Goal: Task Accomplishment & Management: Use online tool/utility

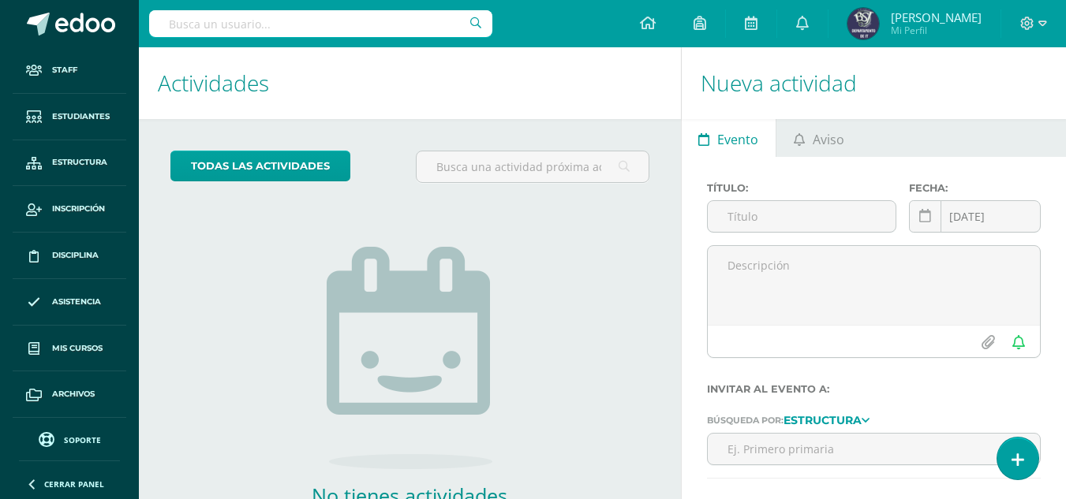
click at [411, 26] on input "text" at bounding box center [320, 23] width 343 height 27
type input "justin ro"
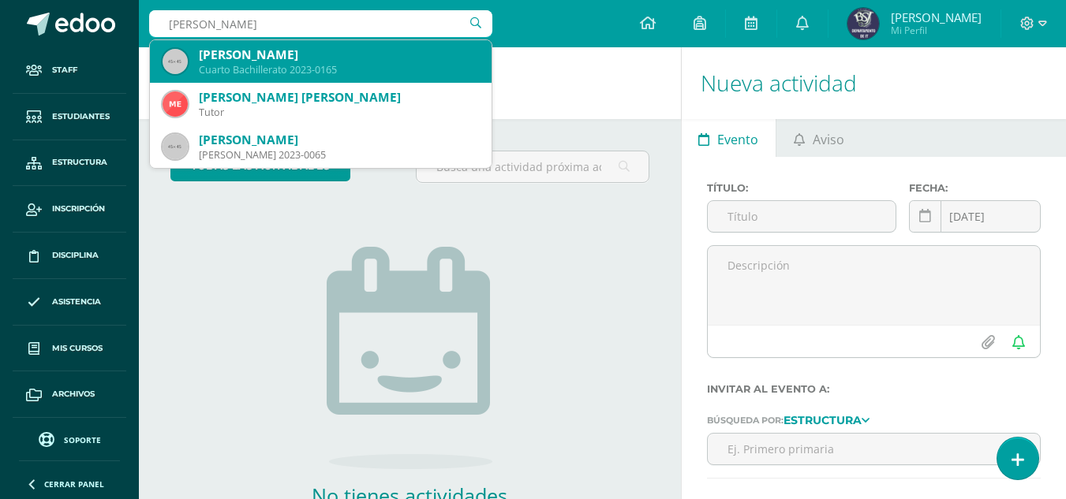
click at [261, 65] on div "Cuarto Bachillerato 2023-0165" at bounding box center [339, 69] width 280 height 13
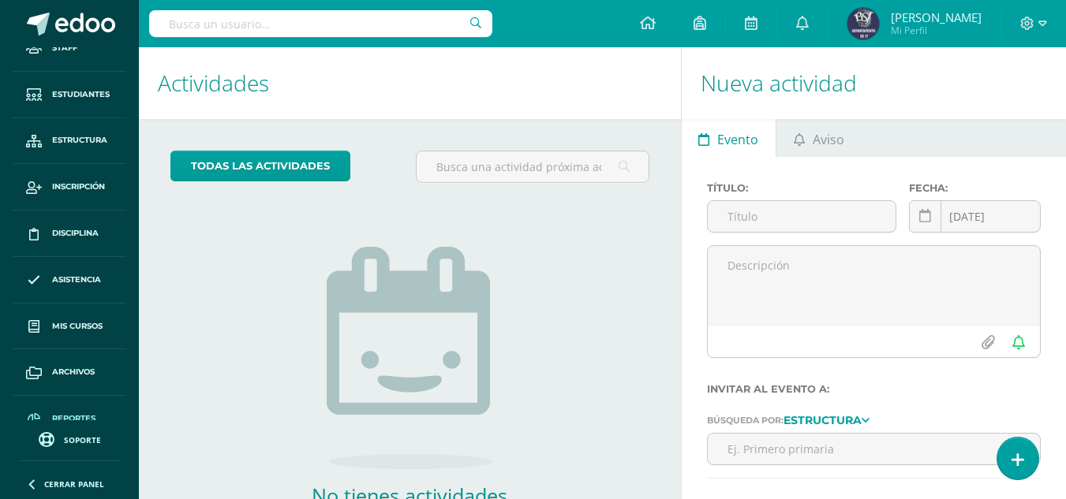
scroll to position [44, 0]
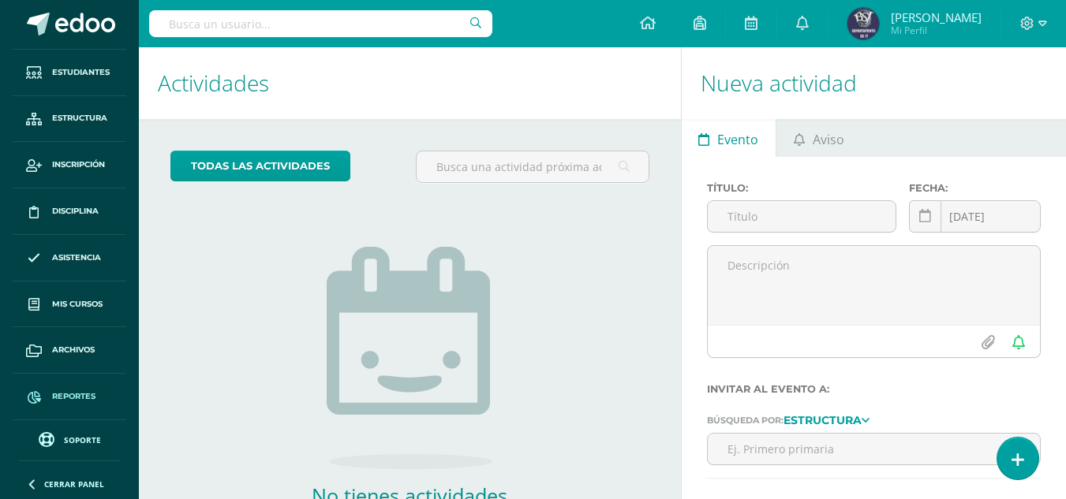
click at [59, 396] on span "Reportes" at bounding box center [73, 397] width 43 height 13
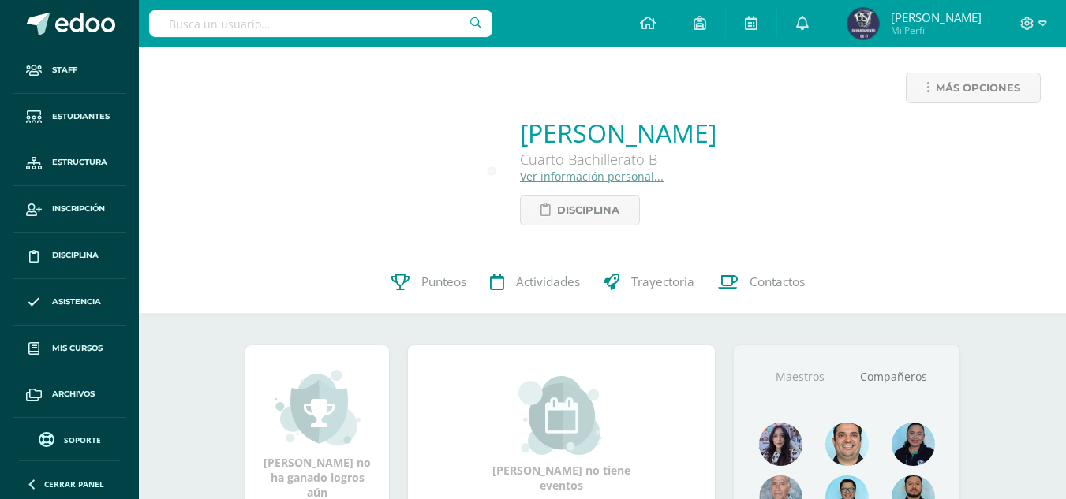
click at [353, 6] on div at bounding box center [320, 23] width 343 height 47
click at [336, 32] on input "text" at bounding box center [320, 23] width 343 height 27
type input "algebra"
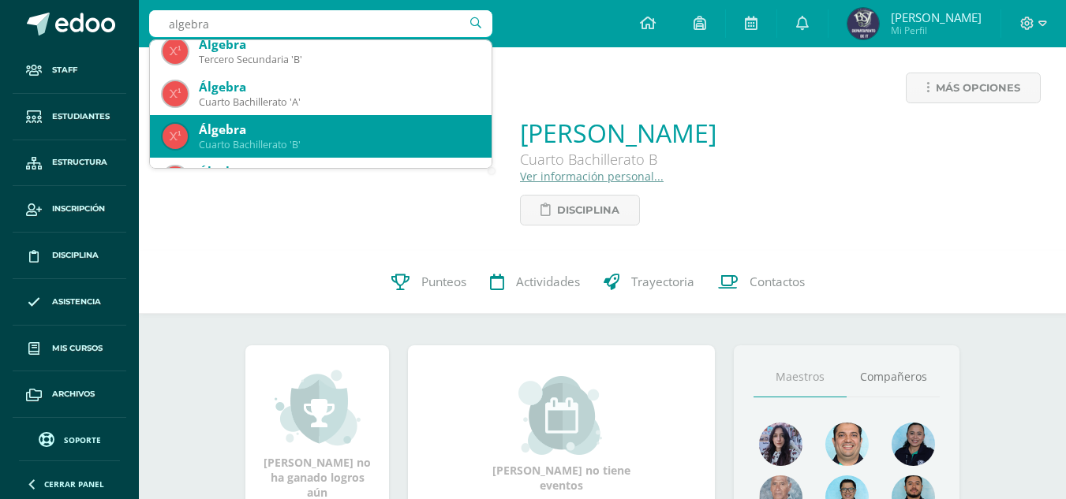
scroll to position [79, 0]
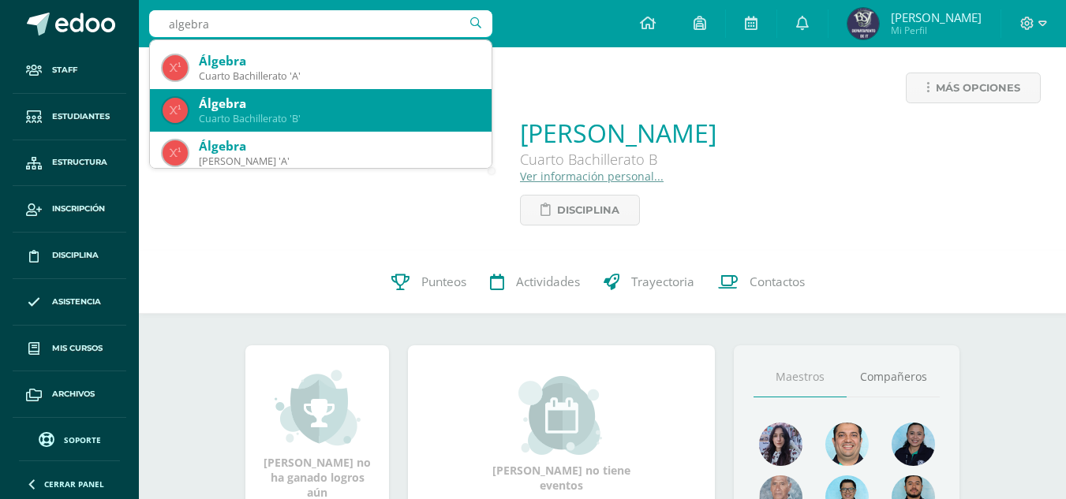
click at [327, 105] on div "Álgebra" at bounding box center [339, 103] width 280 height 17
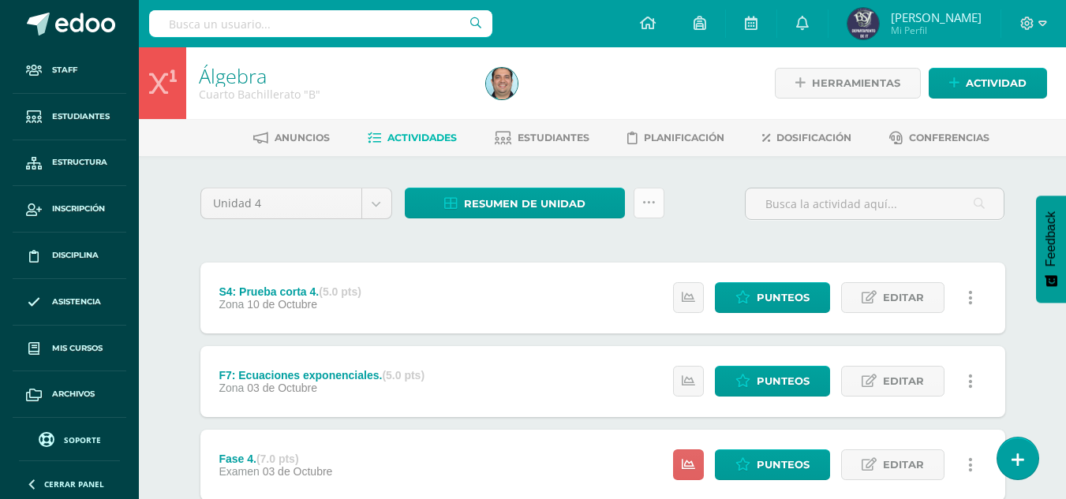
click at [639, 210] on link at bounding box center [649, 203] width 31 height 31
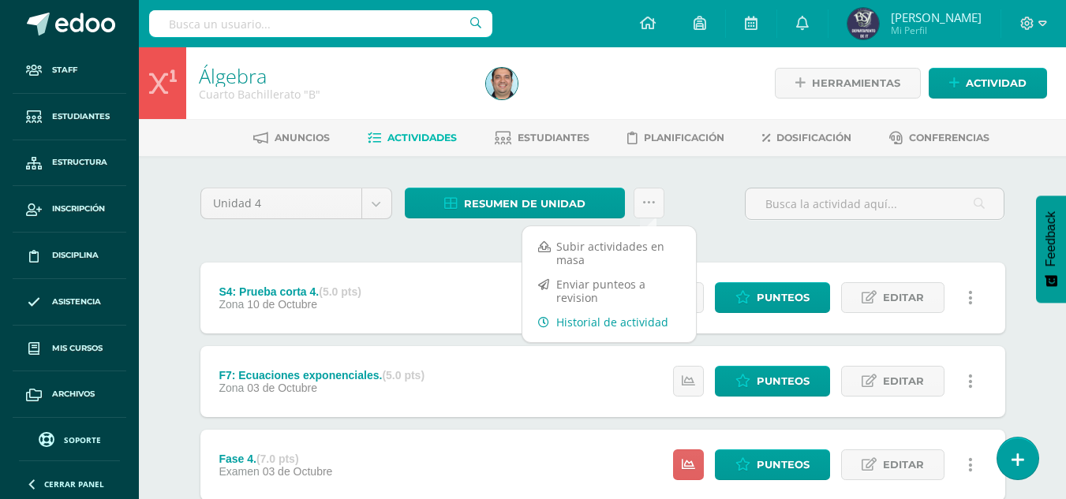
click at [619, 315] on link "Historial de actividad" at bounding box center [609, 322] width 174 height 24
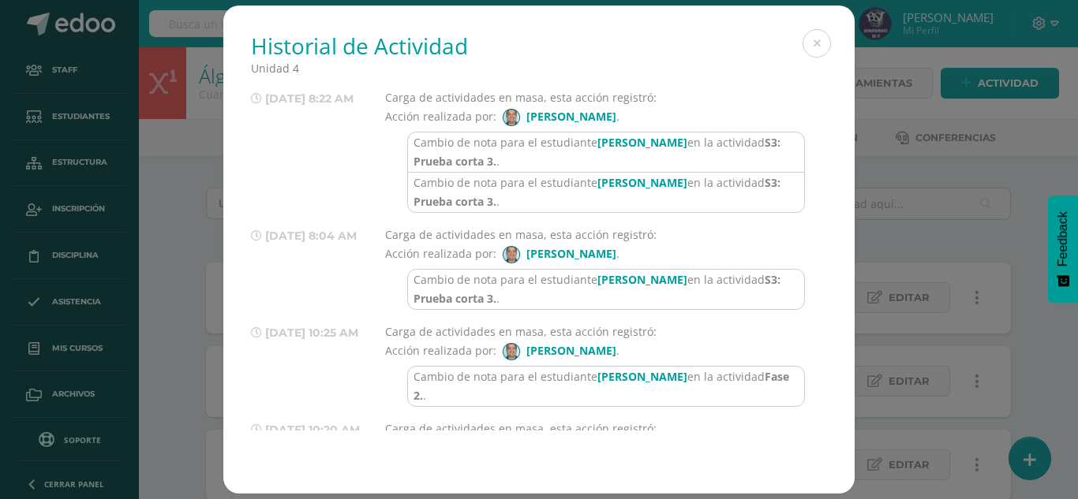
click at [803, 51] on h1 "Historial de Actividad" at bounding box center [539, 46] width 576 height 30
click at [812, 46] on button at bounding box center [816, 43] width 28 height 28
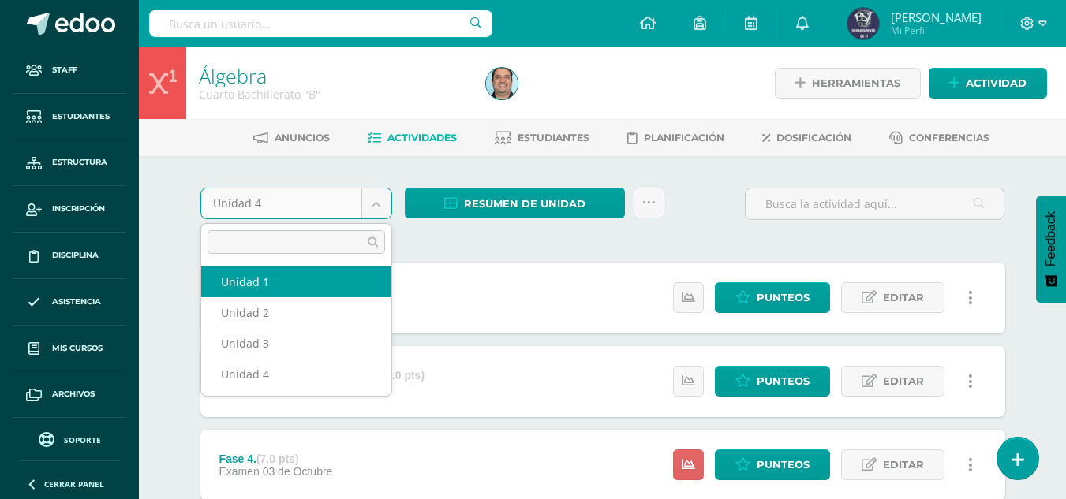
select select "Unidad 1"
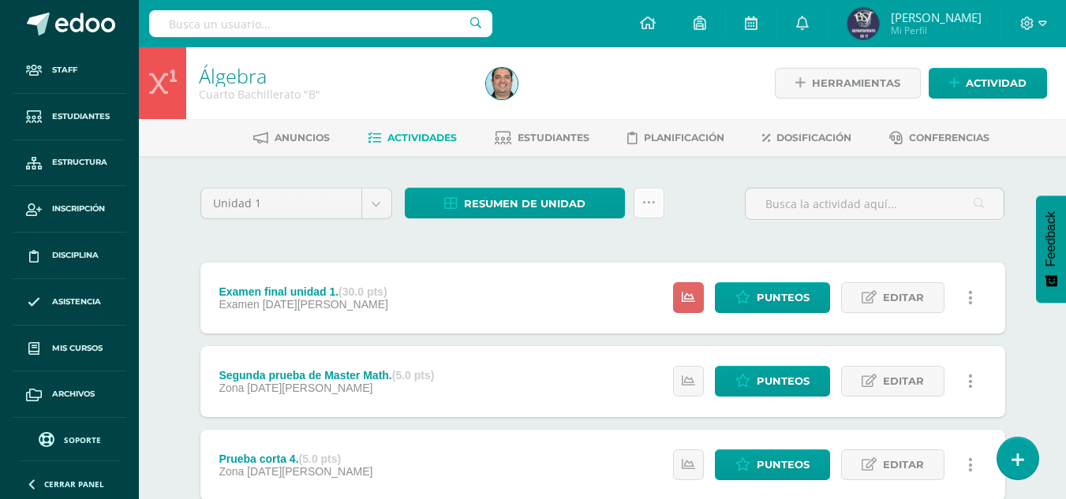
click at [647, 195] on link at bounding box center [649, 203] width 31 height 31
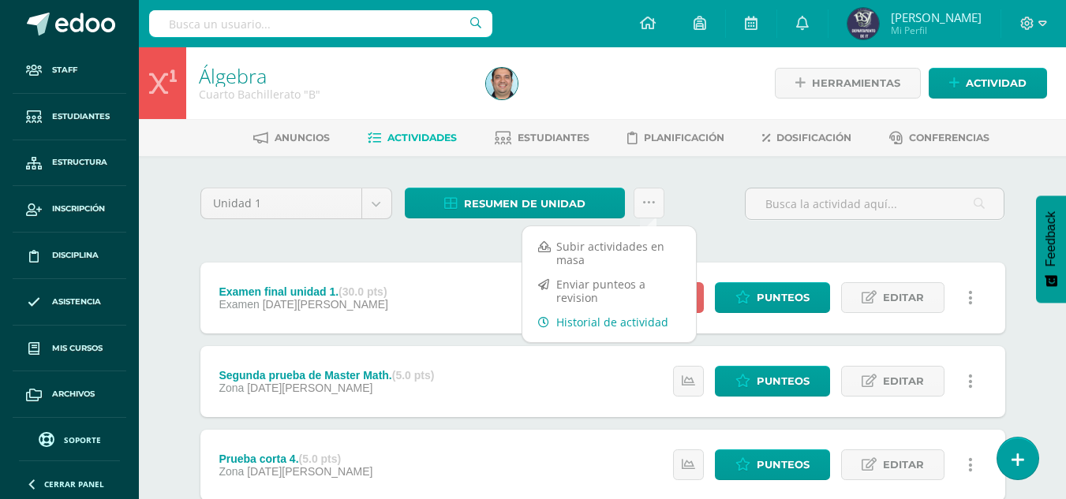
click at [590, 327] on link "Historial de actividad" at bounding box center [609, 322] width 174 height 24
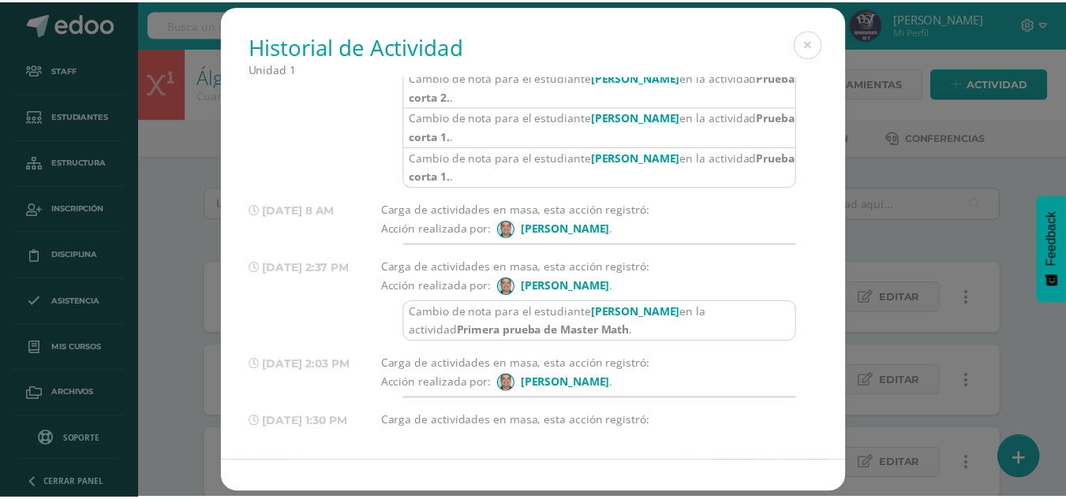
scroll to position [4587, 0]
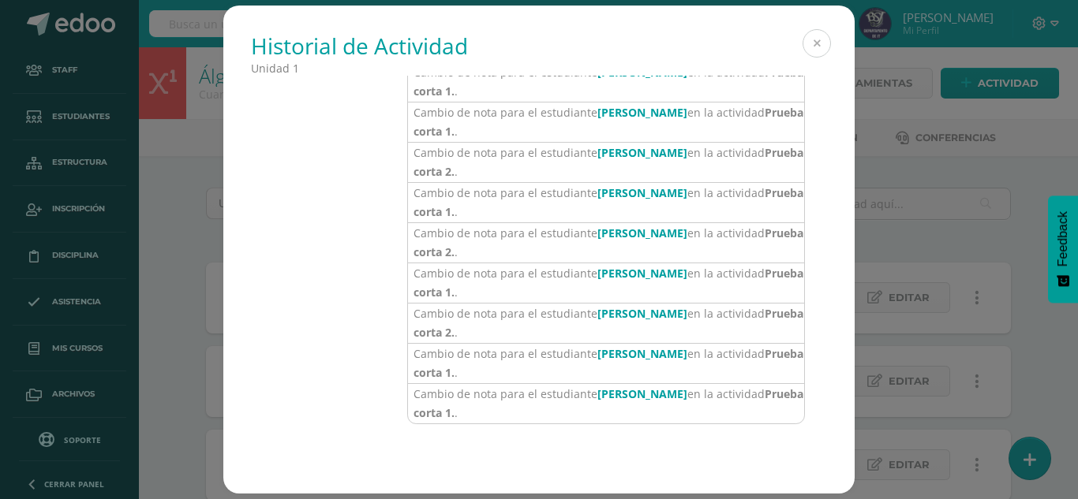
click at [816, 39] on button at bounding box center [816, 43] width 28 height 28
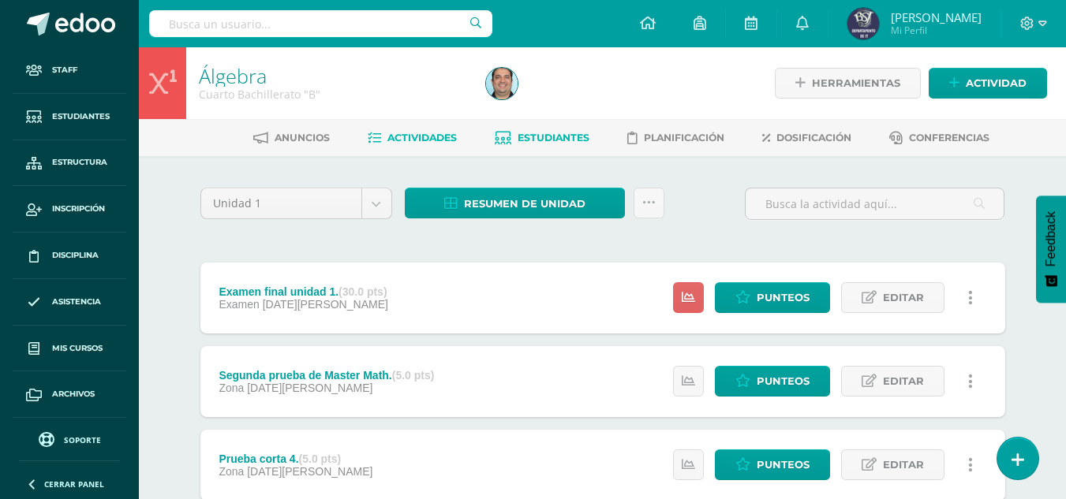
click at [548, 140] on span "Estudiantes" at bounding box center [554, 138] width 72 height 12
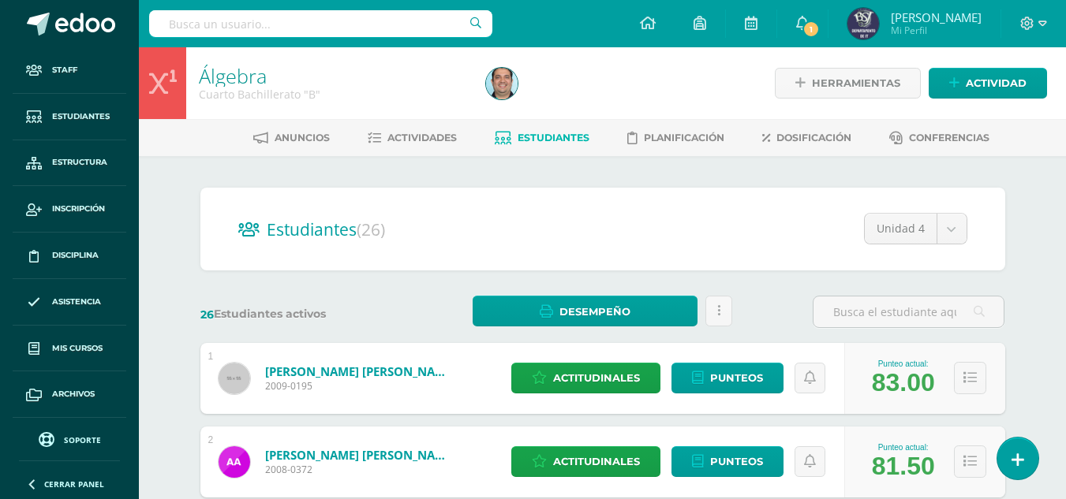
scroll to position [158, 0]
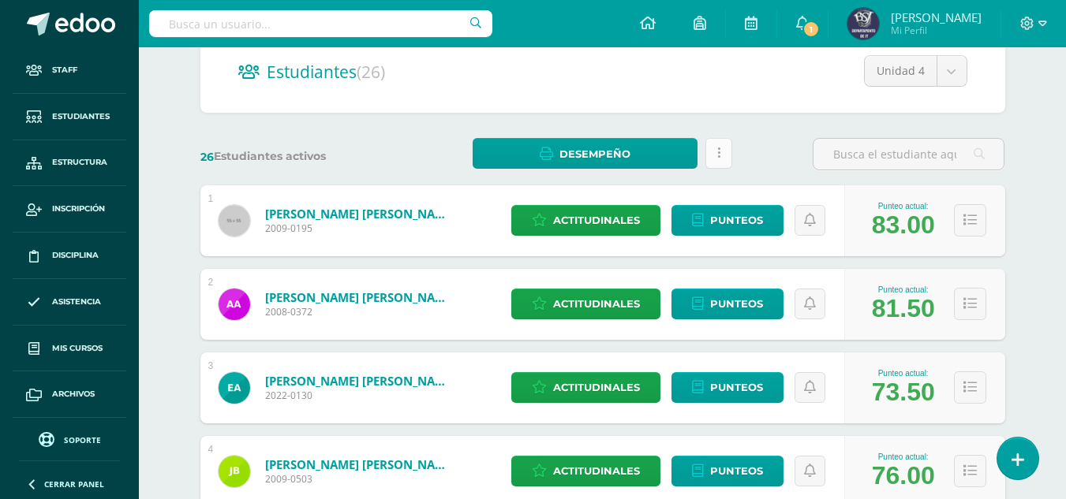
click at [712, 149] on link at bounding box center [718, 153] width 27 height 31
click at [577, 97] on div "Estudiantes (26) Unidad 4 Unidad 3 Unidad 2 Unidad 1 Unidad 4" at bounding box center [602, 71] width 805 height 83
click at [349, 107] on div "Estudiantes (26) Unidad 4 Unidad 3 Unidad 2 Unidad 1 Unidad 4" at bounding box center [602, 71] width 805 height 83
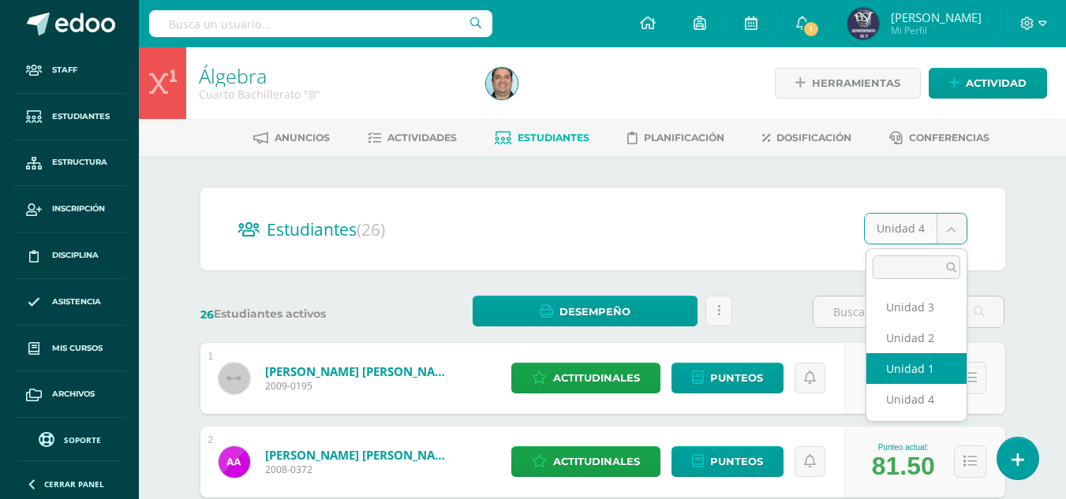
click at [929, 384] on div "83.00" at bounding box center [903, 382] width 63 height 29
click at [926, 373] on div "83.00" at bounding box center [903, 382] width 63 height 29
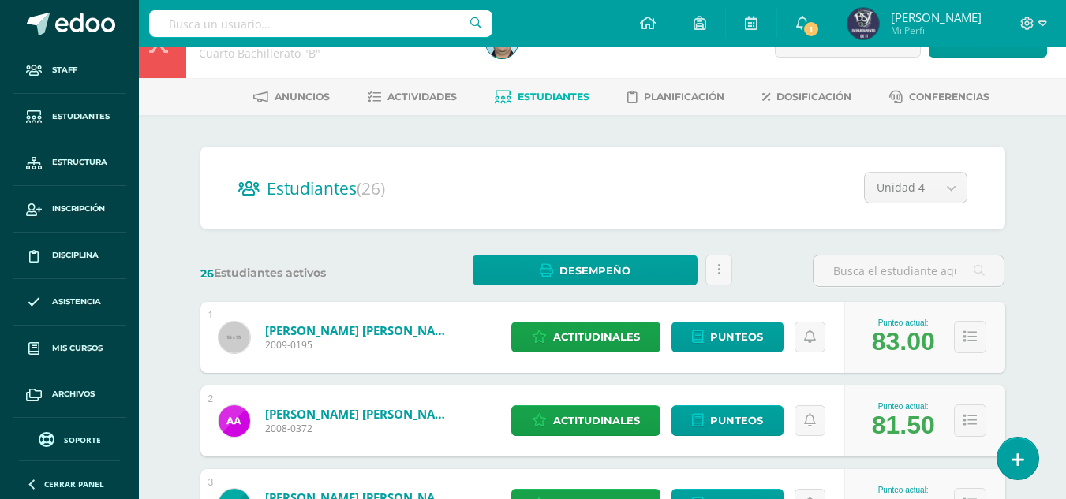
scroll to position [79, 0]
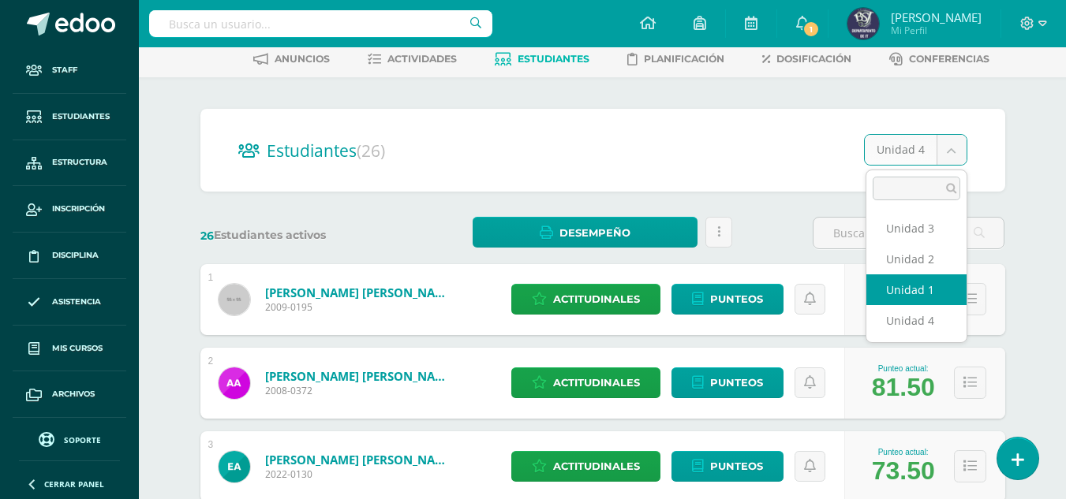
select select "/dashboard/teacher/section/747/students/?unit=29860"
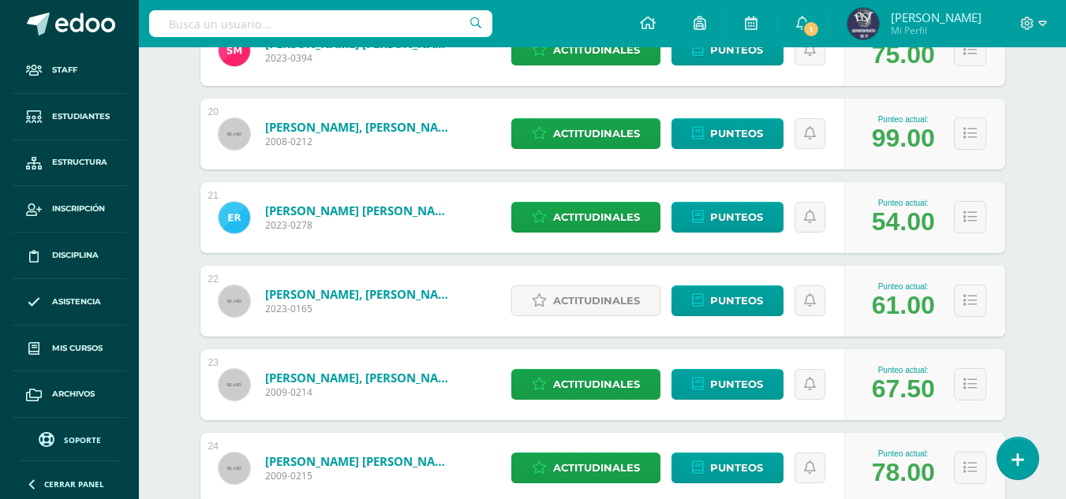
scroll to position [1840, 0]
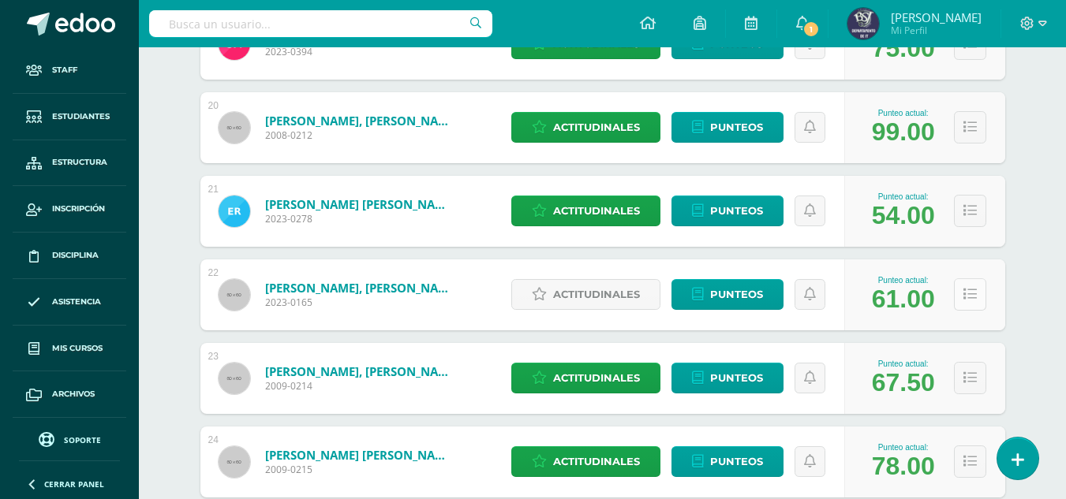
click at [970, 297] on icon at bounding box center [969, 294] width 13 height 13
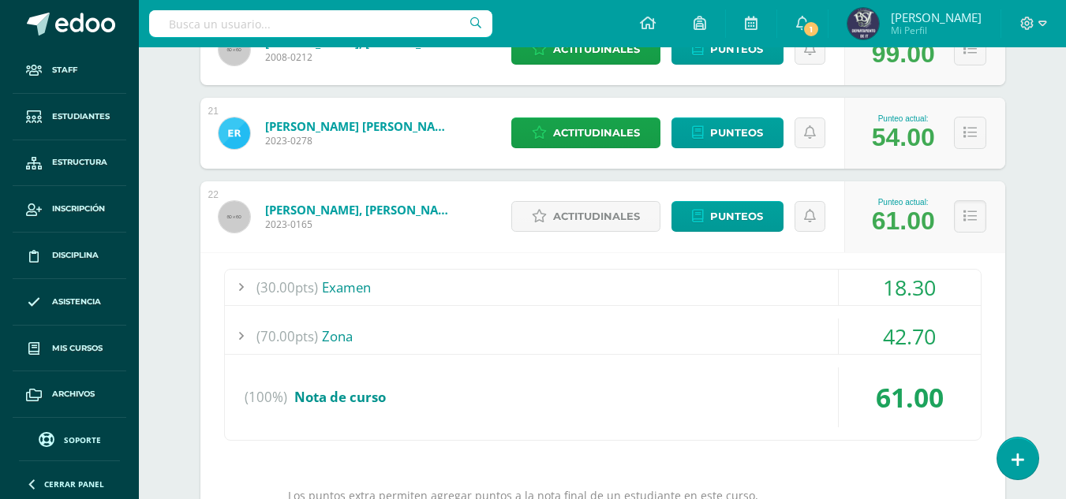
scroll to position [1919, 0]
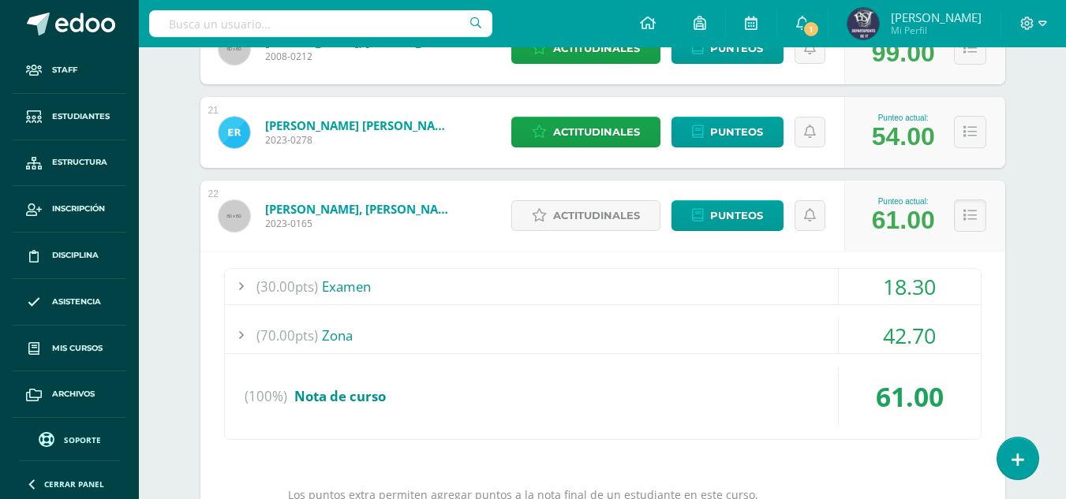
click at [235, 286] on div at bounding box center [241, 287] width 32 height 36
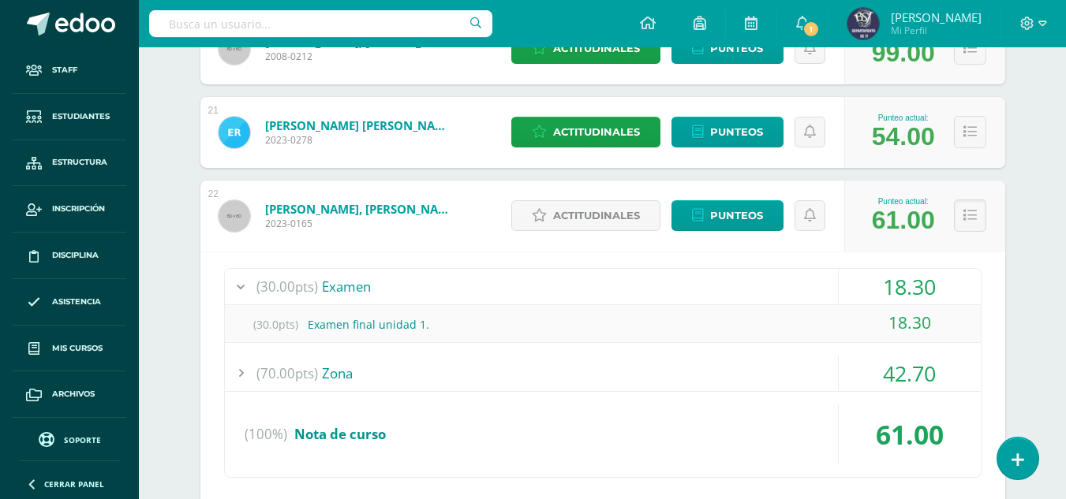
click at [237, 366] on div at bounding box center [241, 374] width 32 height 36
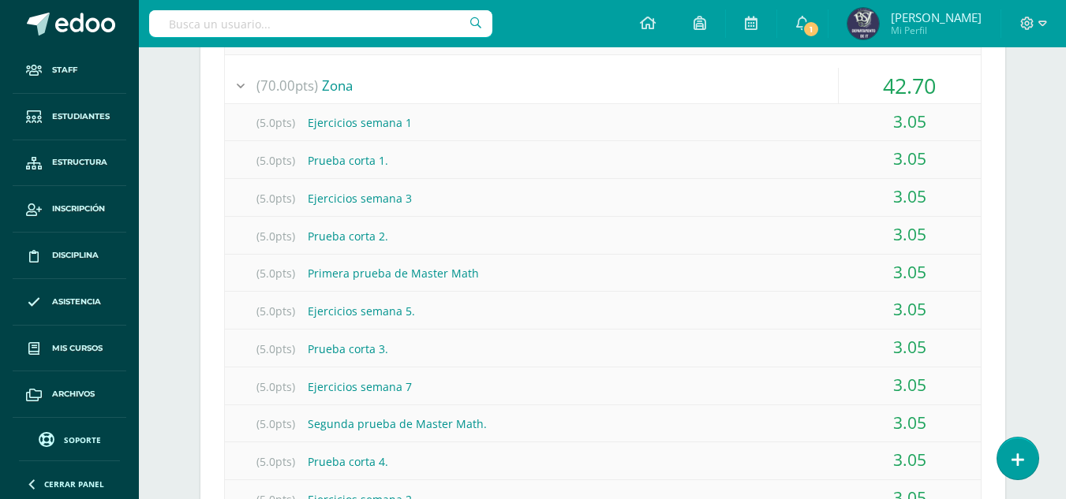
scroll to position [2234, 0]
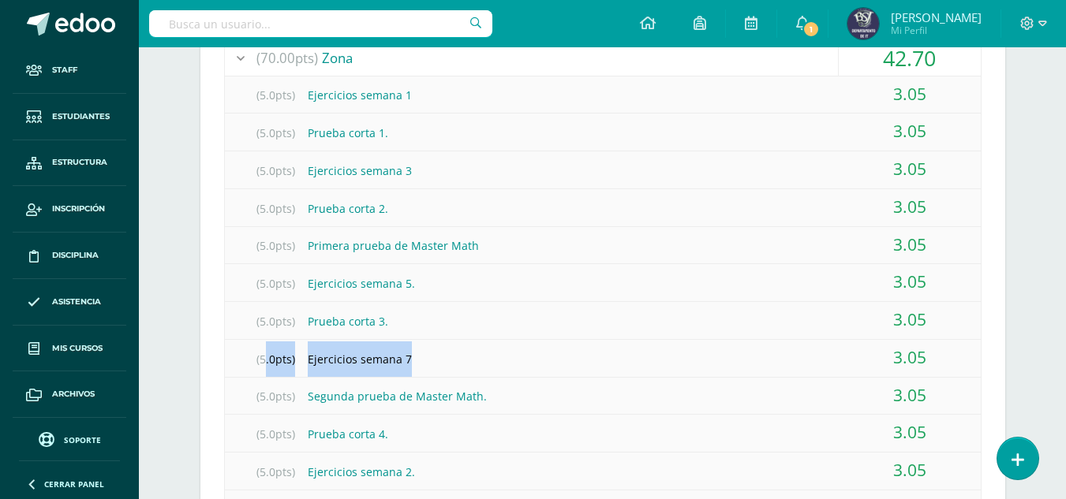
drag, startPoint x: 437, startPoint y: 354, endPoint x: 262, endPoint y: 357, distance: 175.2
click at [262, 357] on div "(5.0pts) Ejercicios semana 7" at bounding box center [603, 360] width 756 height 36
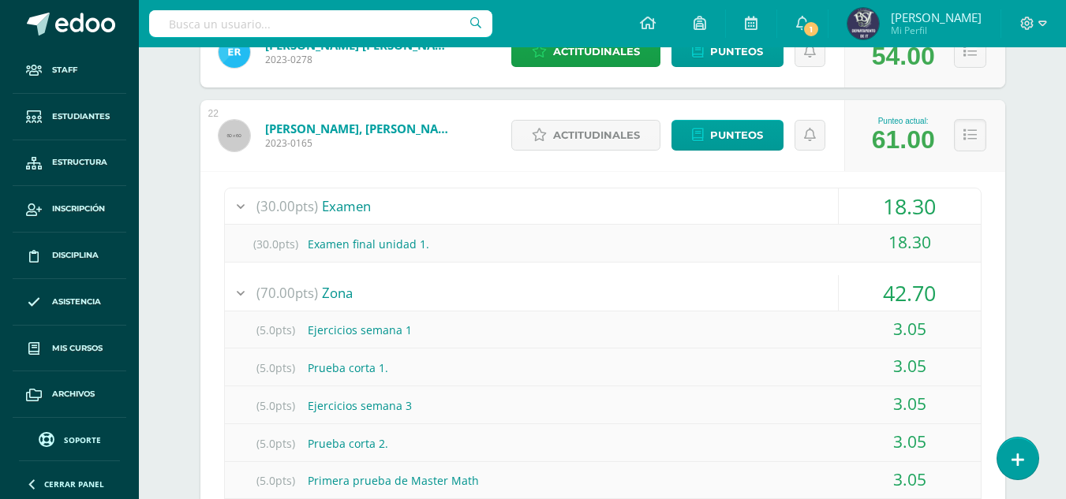
scroll to position [1998, 0]
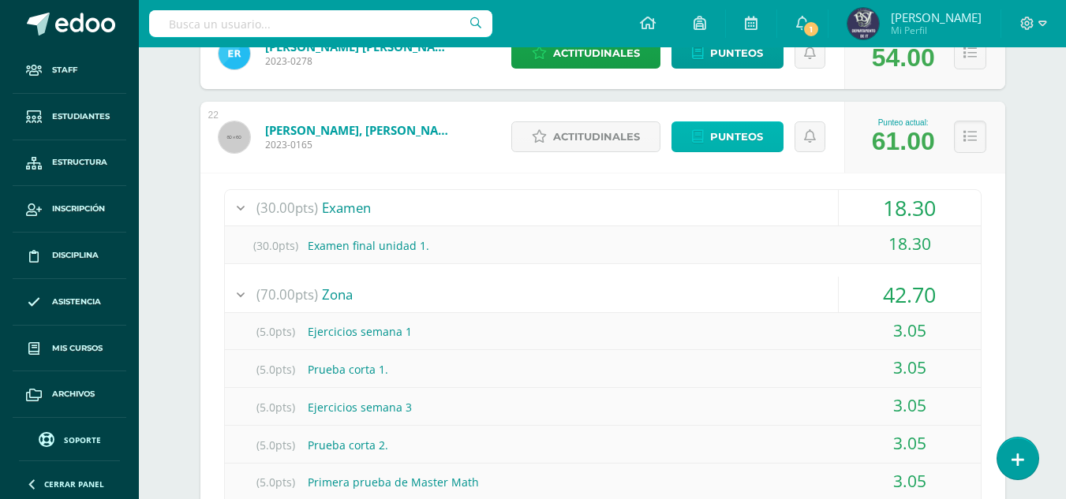
click at [716, 143] on span "Punteos" at bounding box center [736, 136] width 53 height 29
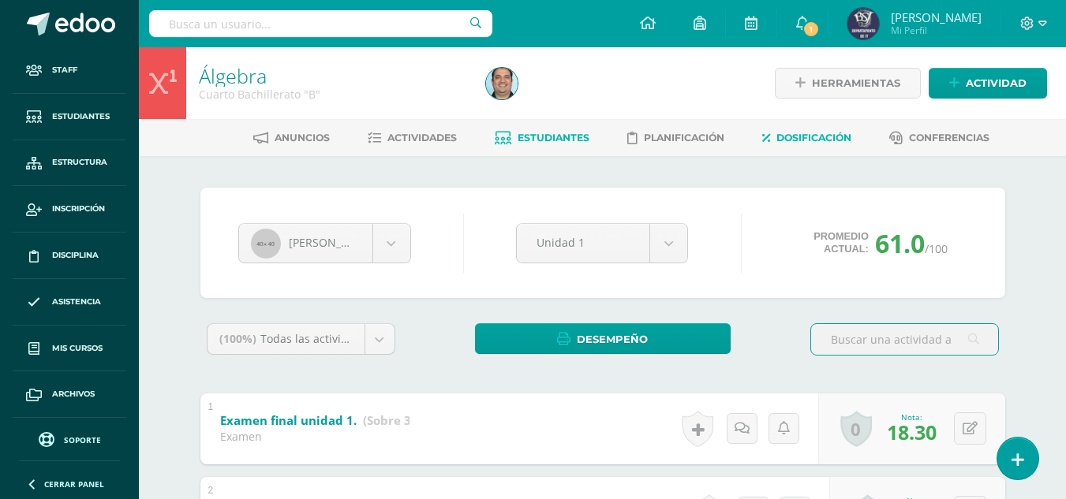
click at [800, 144] on link "Dosificación" at bounding box center [806, 137] width 89 height 25
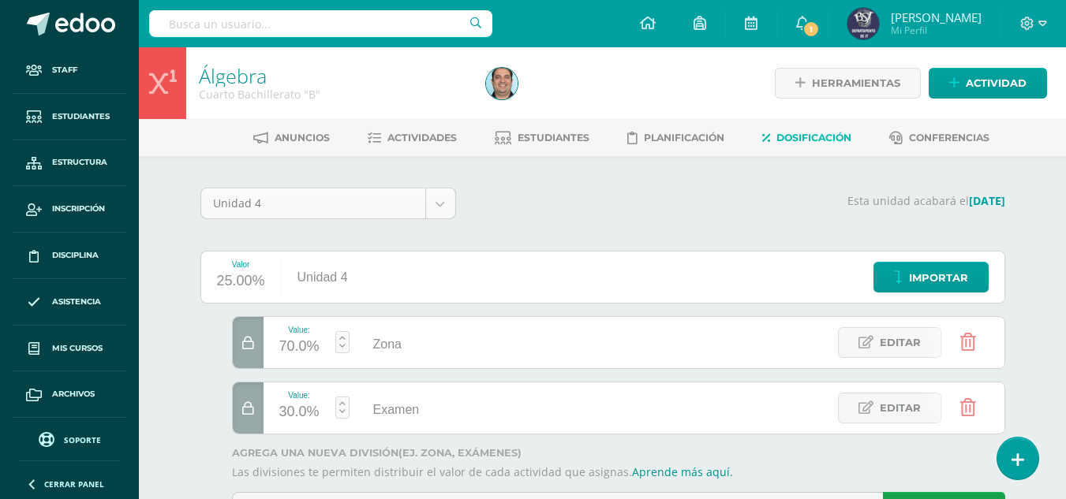
click at [447, 199] on body "Staff Estudiantes Estructura Inscripción Disciplina Asistencia Mis cursos Archi…" at bounding box center [533, 288] width 1066 height 577
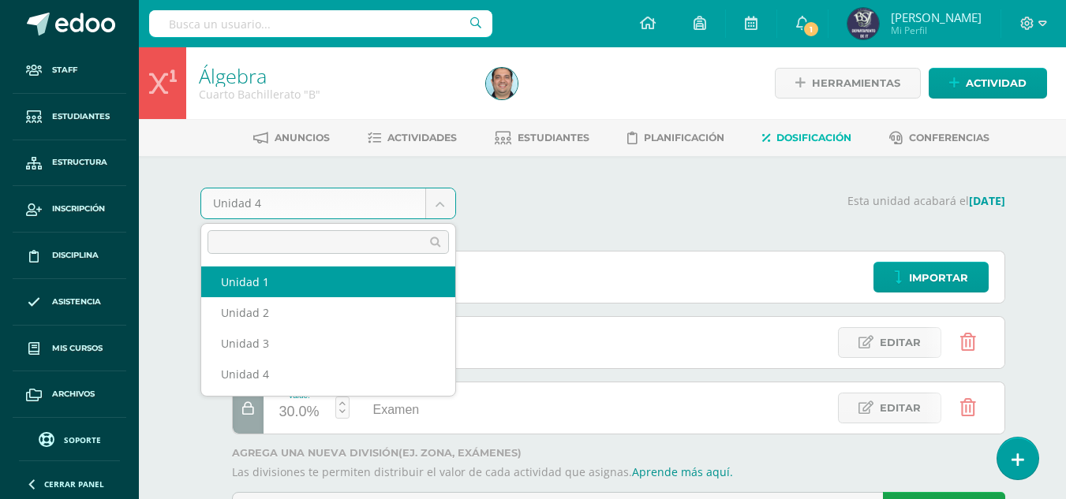
select select "Unidad 1"
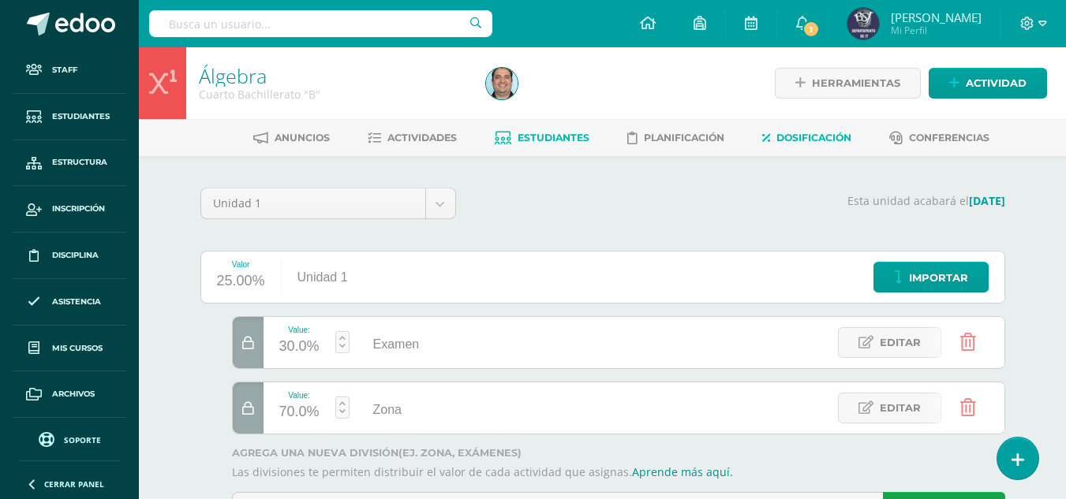
click at [547, 144] on link "Estudiantes" at bounding box center [542, 137] width 95 height 25
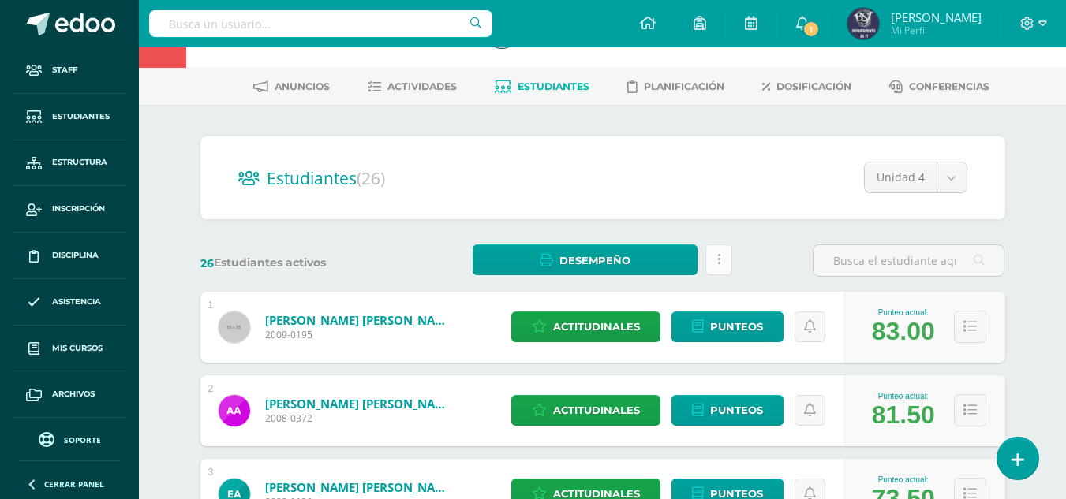
scroll to position [79, 0]
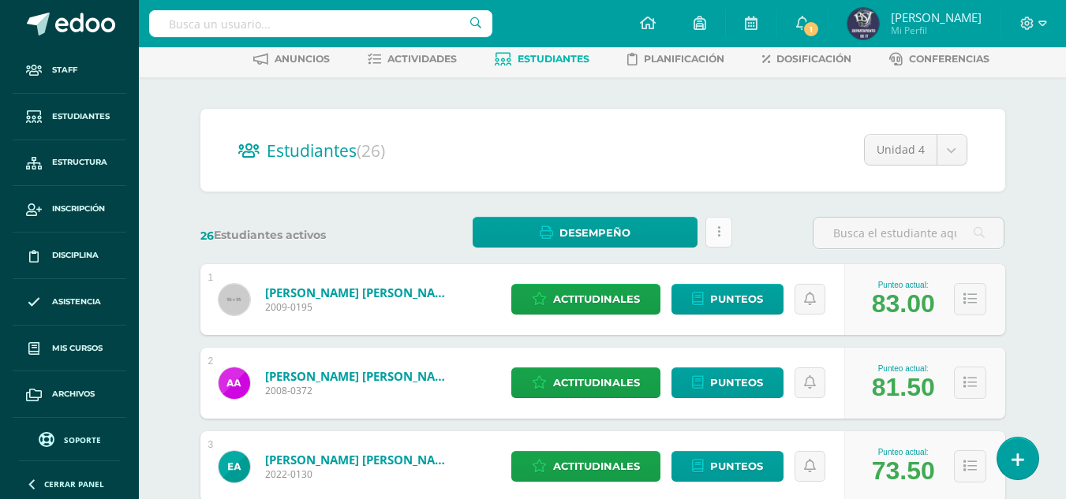
click at [720, 234] on link at bounding box center [718, 232] width 27 height 31
click at [791, 226] on div "26 Estudiantes activos Desempeño Descargar como HTML Descargar como PDF Estás p…" at bounding box center [602, 233] width 817 height 32
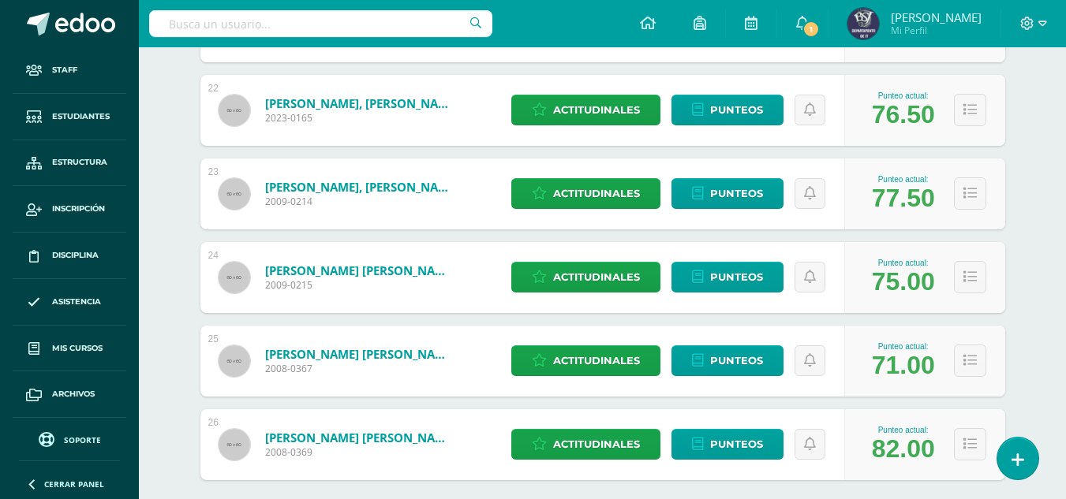
scroll to position [1795, 0]
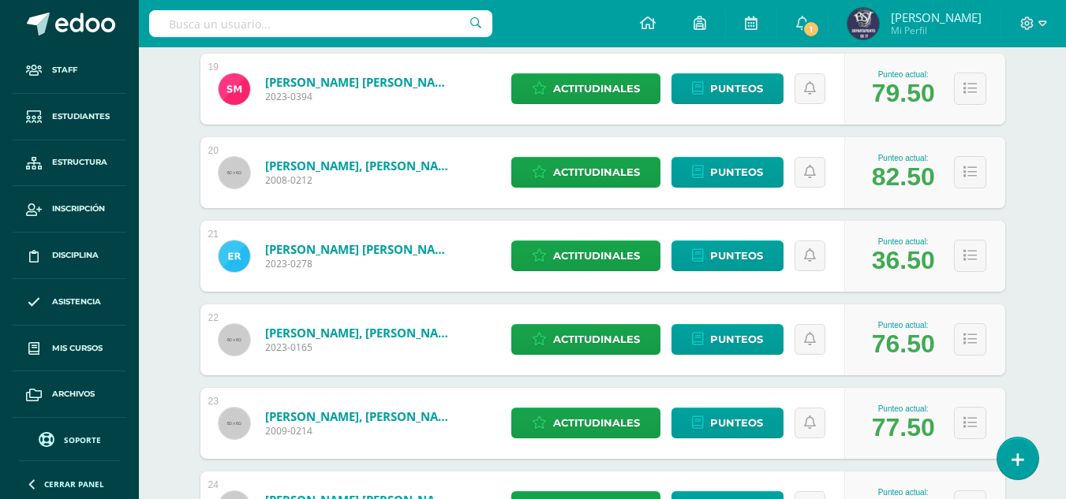
click at [300, 332] on link "[PERSON_NAME], [PERSON_NAME]" at bounding box center [359, 333] width 189 height 16
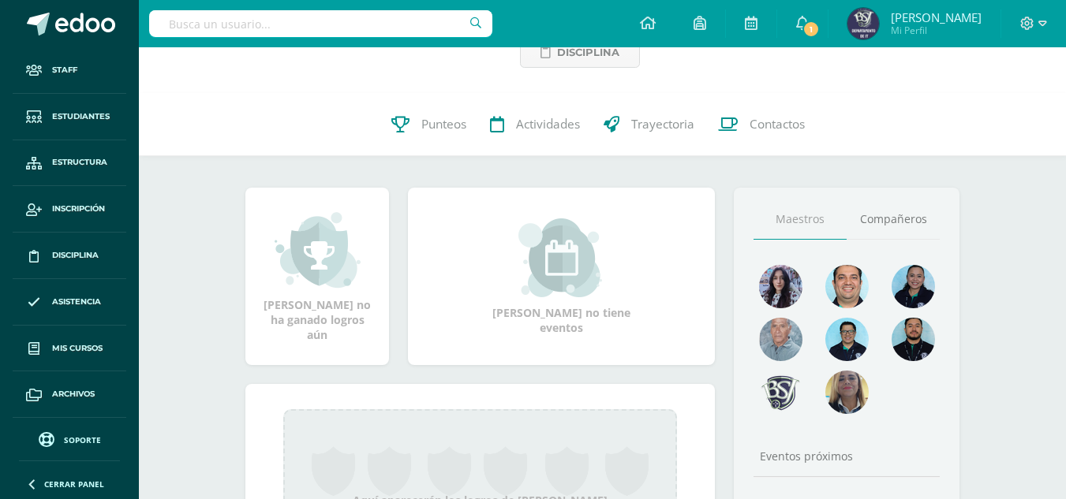
scroll to position [434, 0]
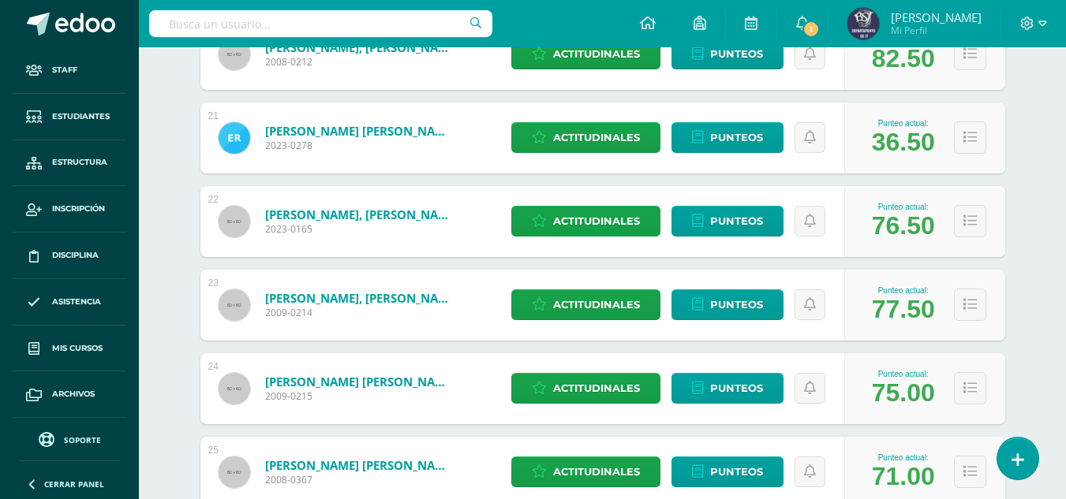
scroll to position [1919, 0]
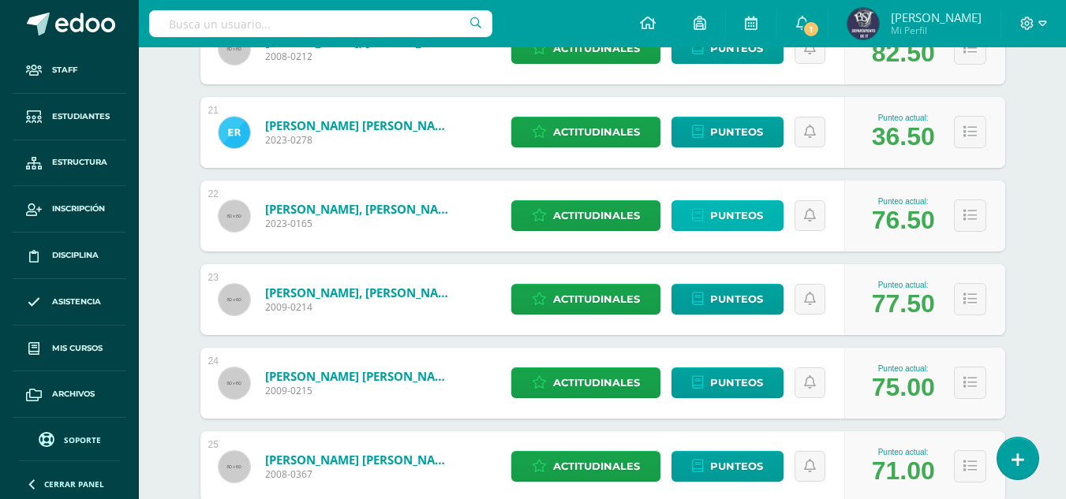
click at [742, 217] on span "Punteos" at bounding box center [736, 215] width 53 height 29
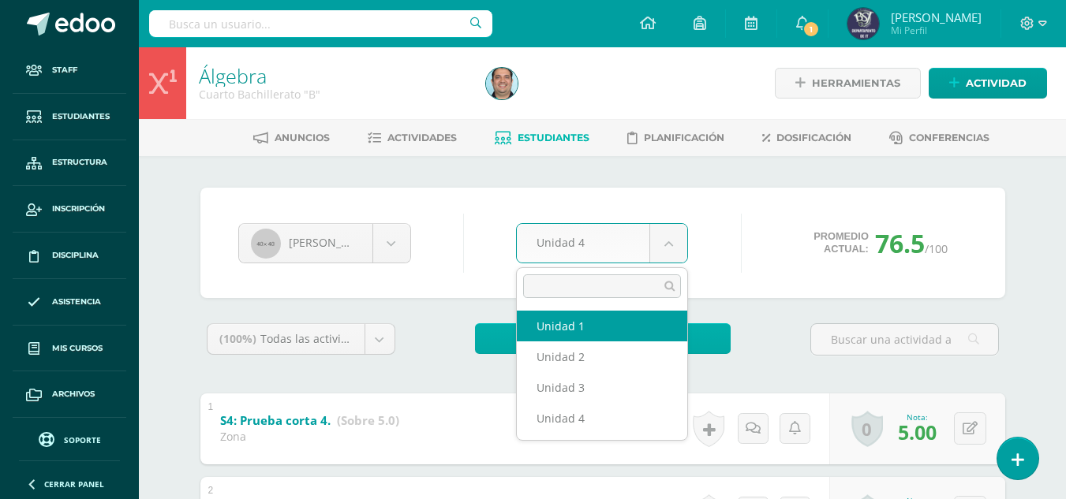
select select "Unidad 1"
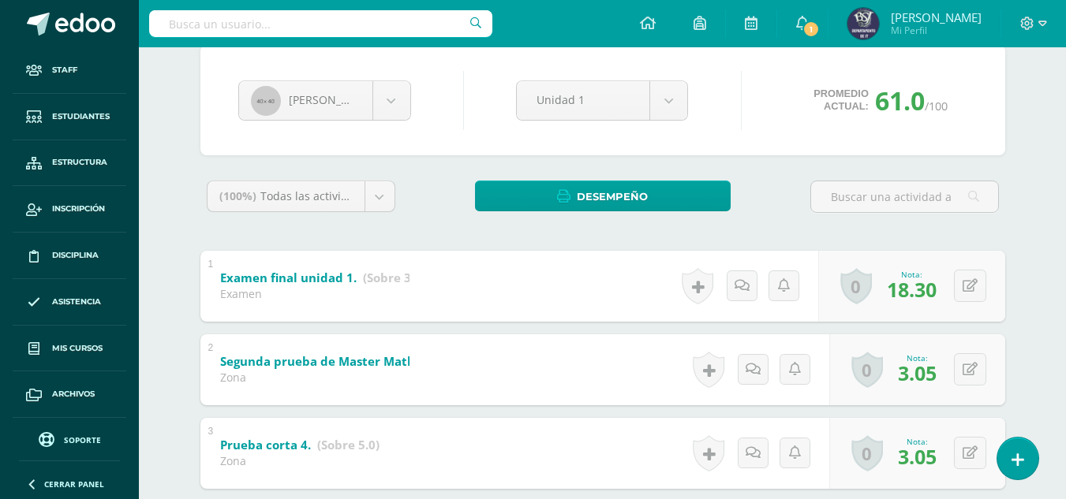
scroll to position [136, 0]
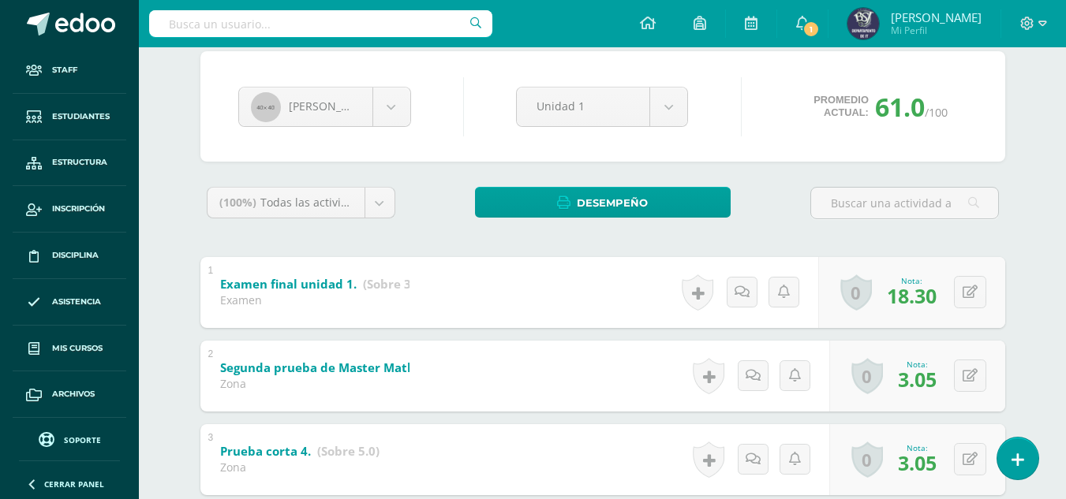
click at [286, 292] on link "Examen final unidad 1. (Sobre 30.0)" at bounding box center [326, 284] width 212 height 25
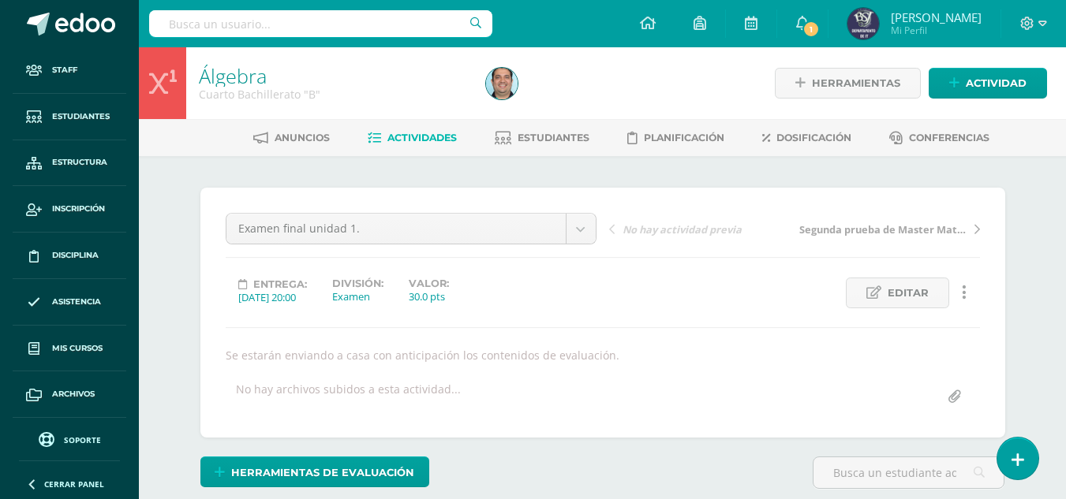
scroll to position [79, 0]
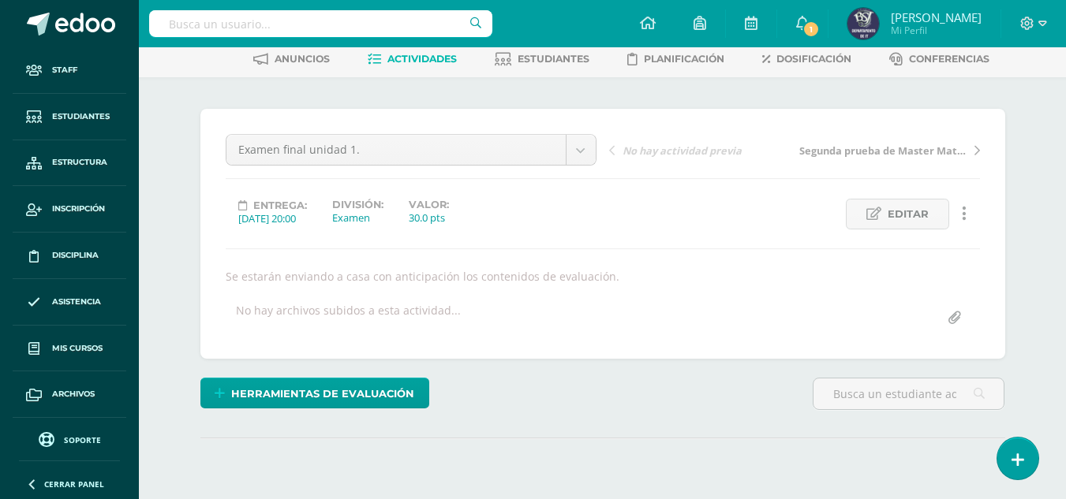
click at [970, 215] on link at bounding box center [964, 214] width 31 height 31
click at [965, 260] on link "Historial de actividad" at bounding box center [935, 265] width 162 height 24
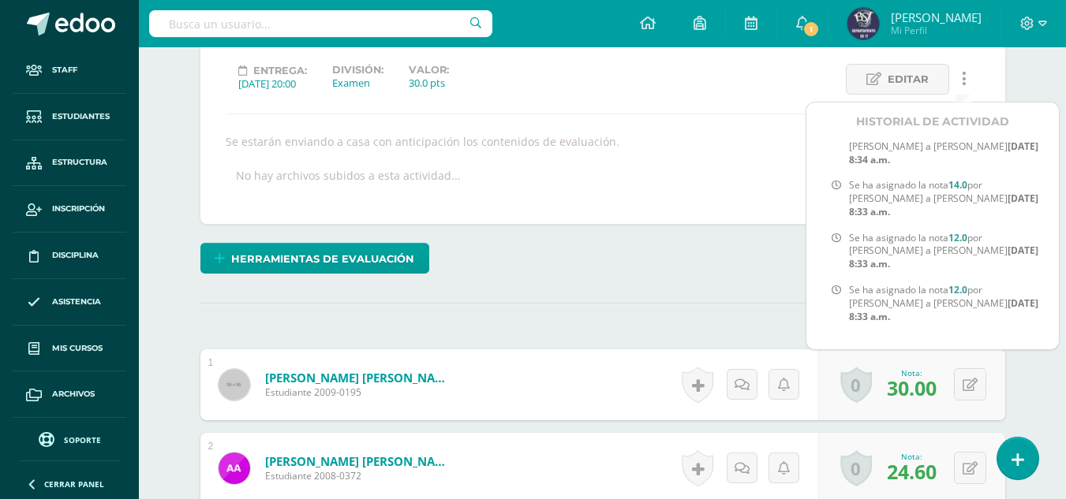
scroll to position [81, 0]
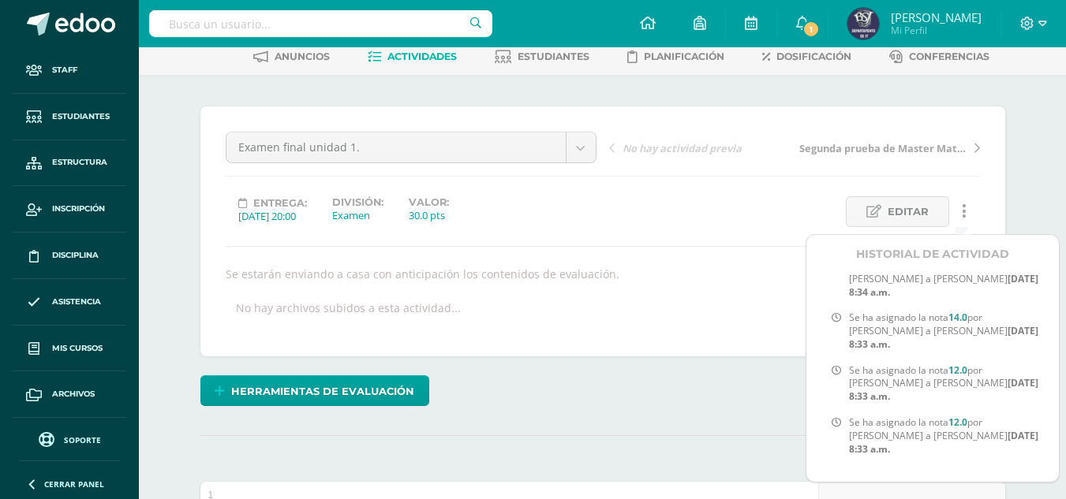
click at [610, 390] on div "Herramientas de evaluación Lista de cotejo Escala de valoración Puntos Extra Su…" at bounding box center [602, 398] width 817 height 45
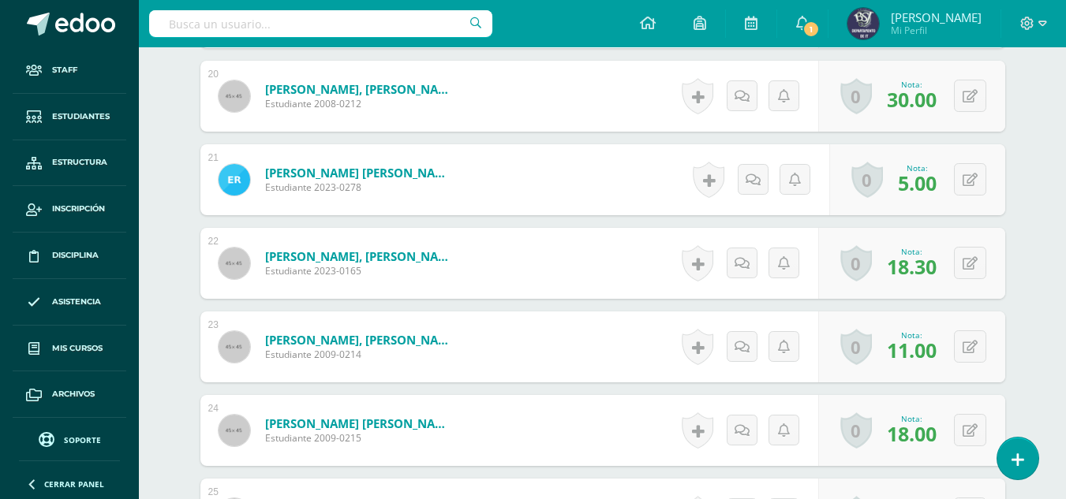
scroll to position [2054, 0]
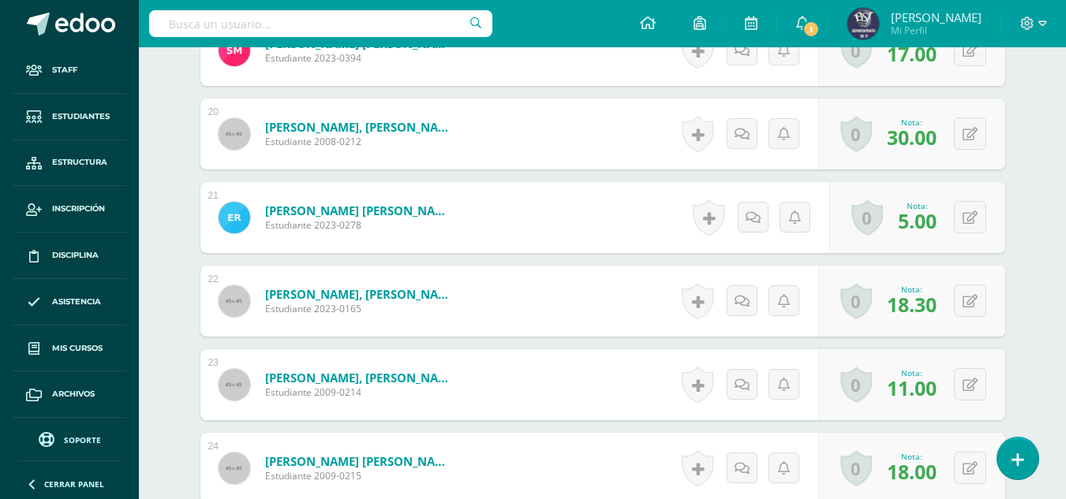
click at [913, 302] on span "18.30" at bounding box center [912, 304] width 50 height 27
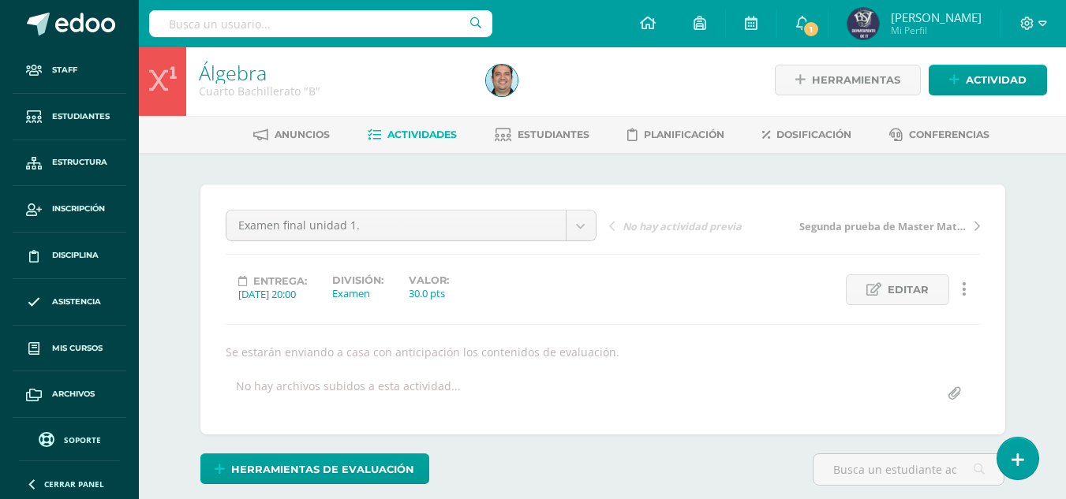
scroll to position [2, 0]
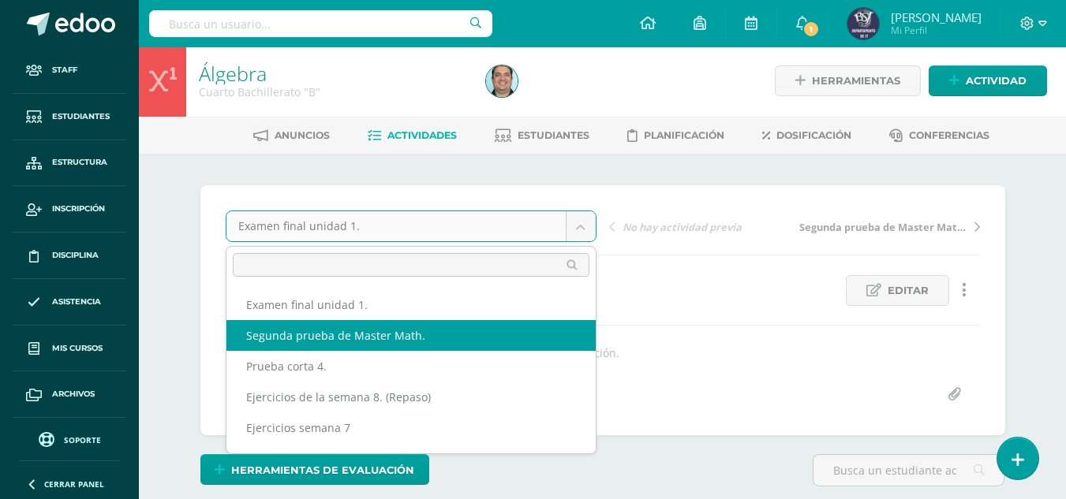
select select "/dashboard/teacher/grade-activity/31895/"
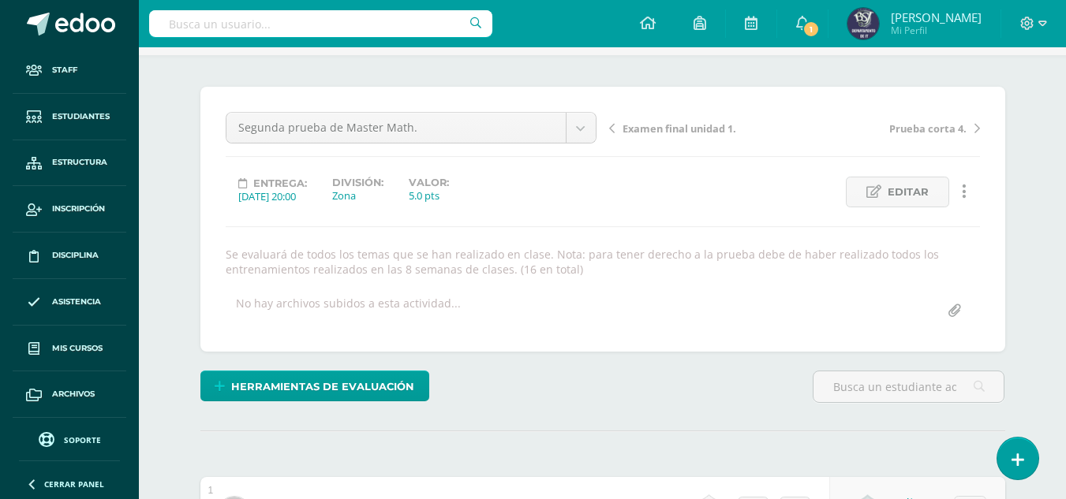
scroll to position [80, 0]
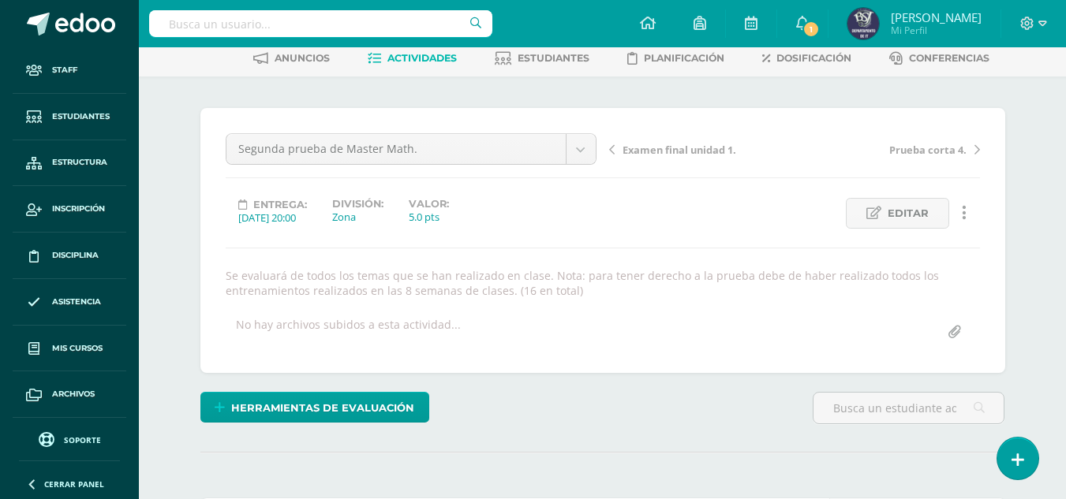
click at [964, 206] on icon at bounding box center [964, 212] width 5 height 17
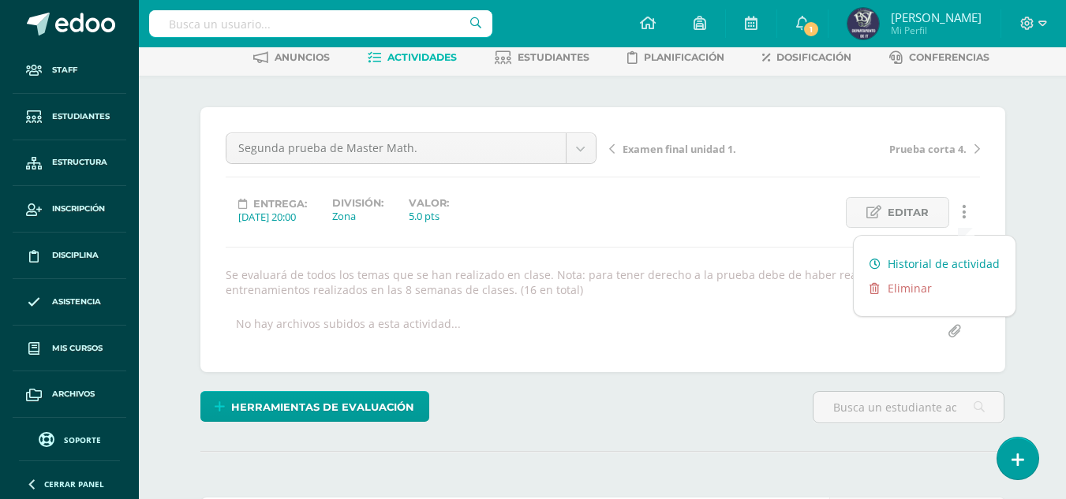
click at [942, 267] on link "Historial de actividad" at bounding box center [935, 264] width 162 height 24
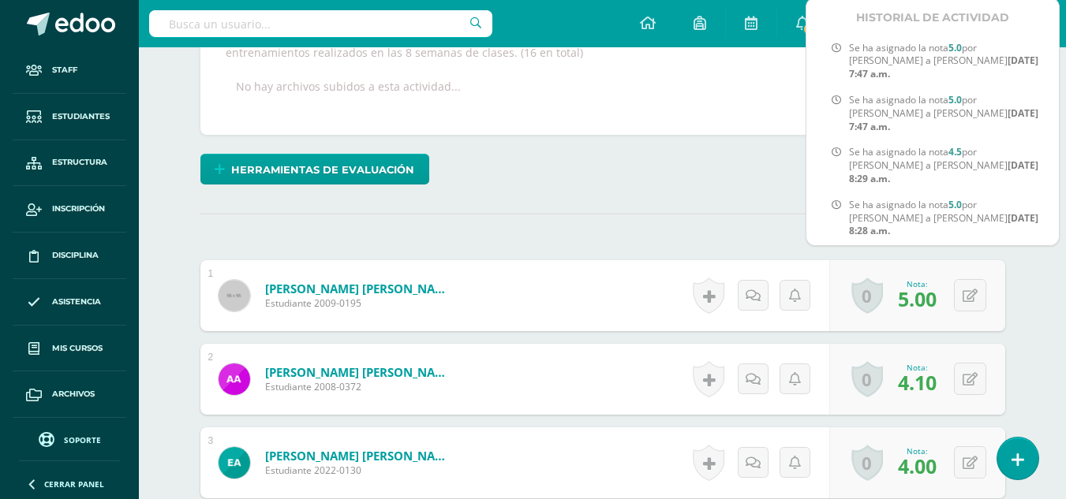
scroll to position [0, 0]
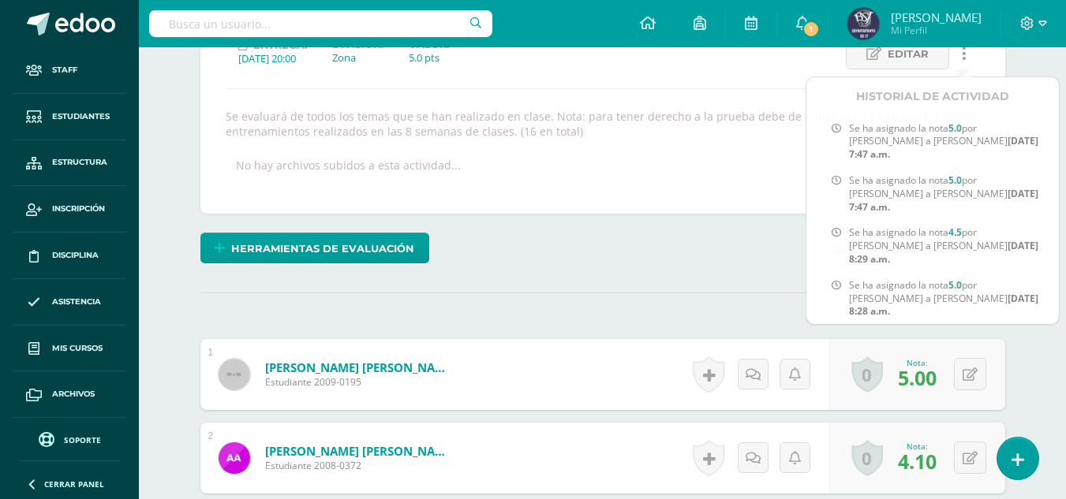
click at [585, 189] on div "Segunda prueba de Master Math. Examen final unidad 1. Segunda prueba de Master …" at bounding box center [602, 81] width 805 height 265
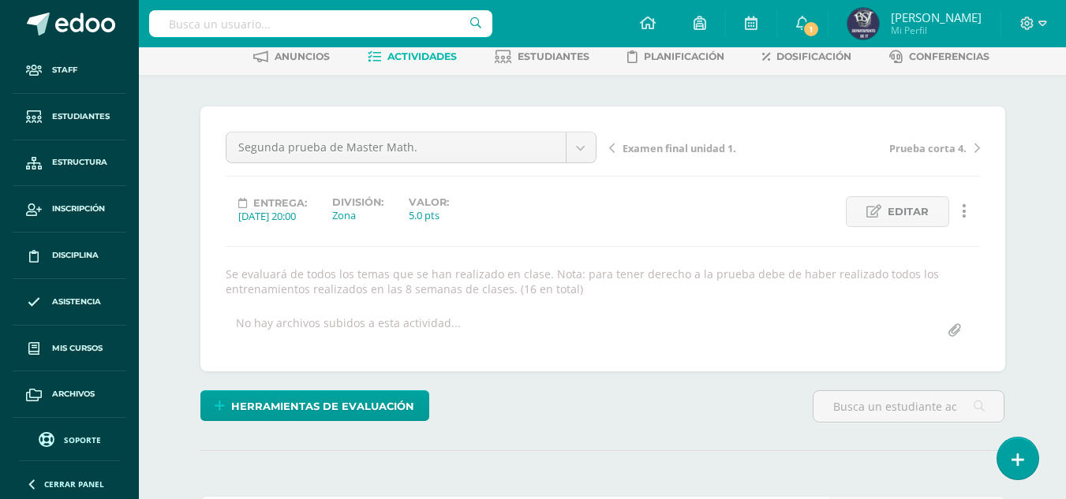
scroll to position [2, 0]
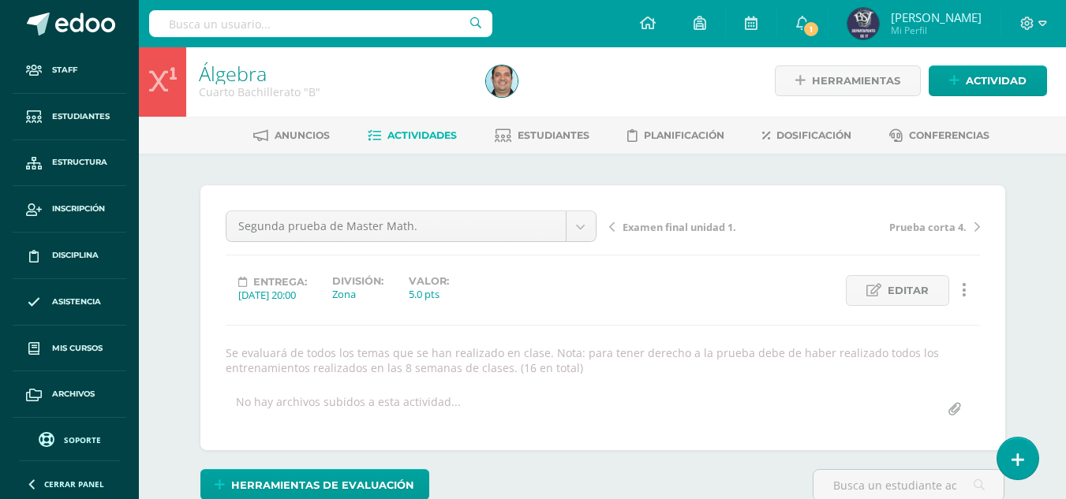
click at [933, 229] on span "Prueba corta 4." at bounding box center [927, 227] width 77 height 14
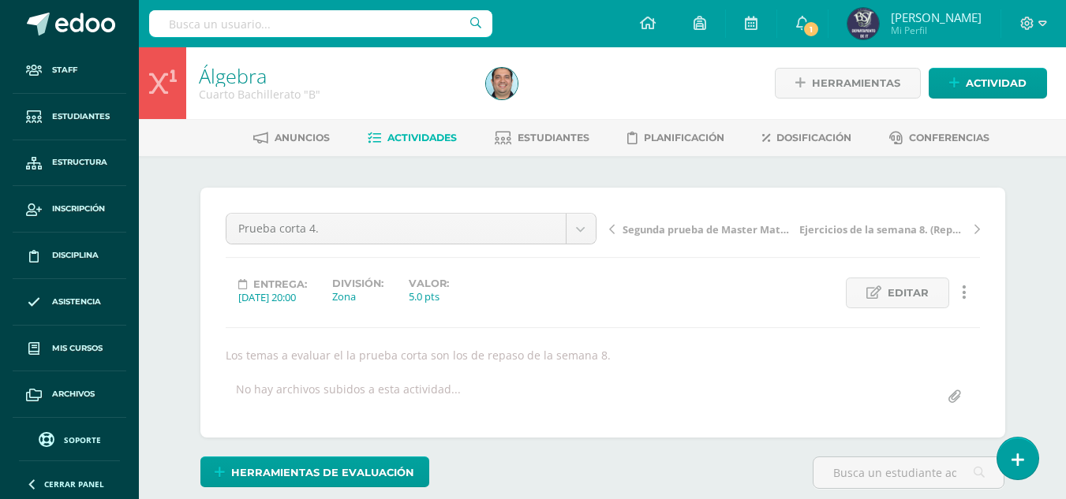
click at [977, 290] on link at bounding box center [964, 293] width 31 height 31
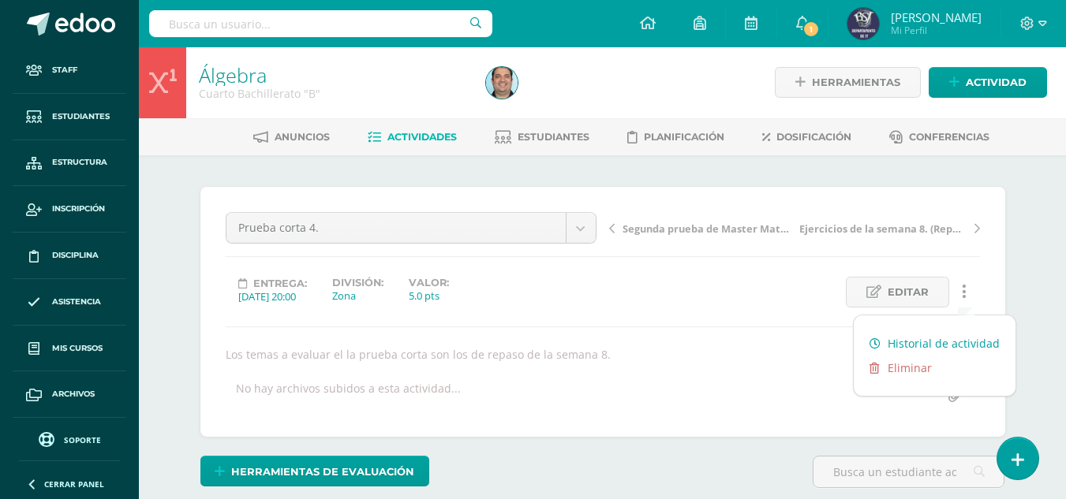
click at [986, 334] on link "Historial de actividad" at bounding box center [935, 343] width 162 height 24
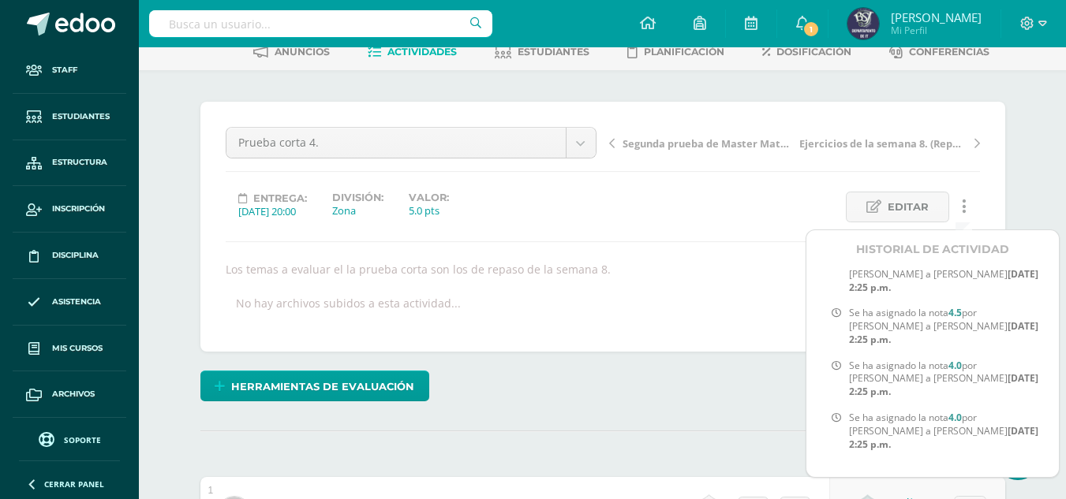
scroll to position [160, 0]
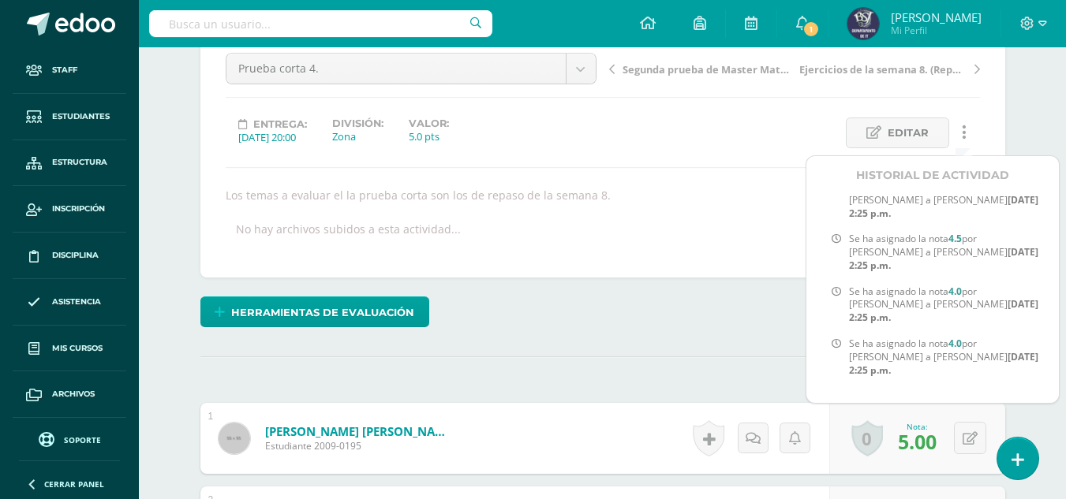
click at [736, 306] on div "Herramientas de evaluación Lista de cotejo Escala de valoración Puntos Extra Su…" at bounding box center [602, 319] width 817 height 45
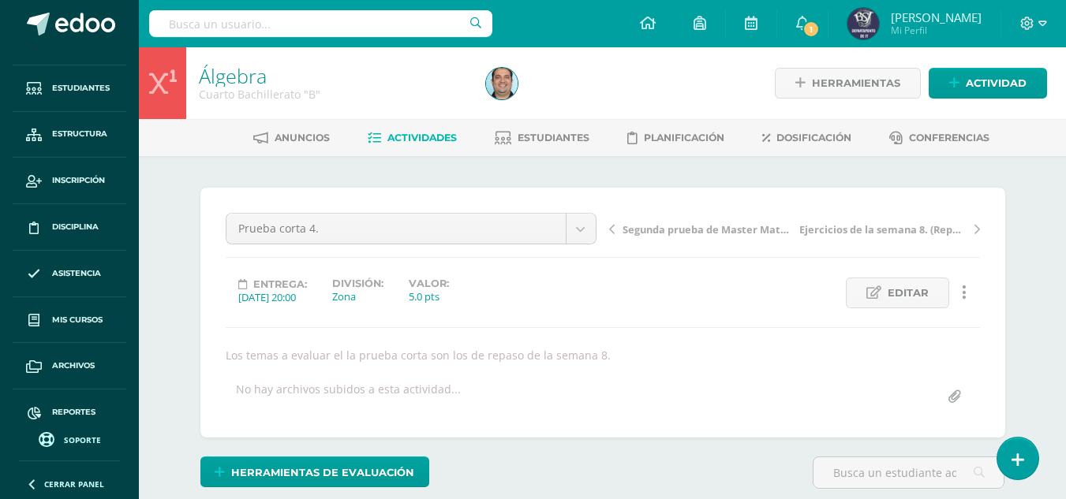
scroll to position [44, 0]
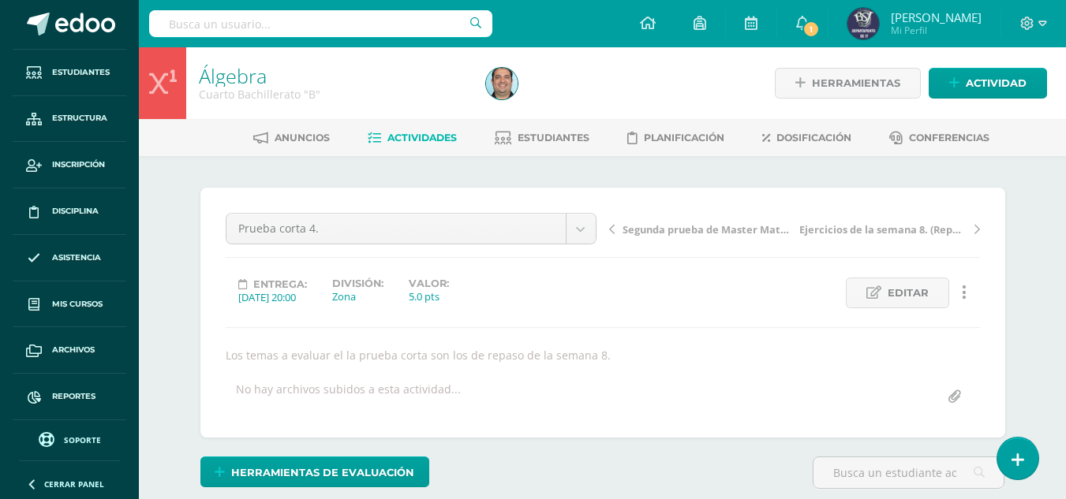
click at [275, 8] on div at bounding box center [320, 23] width 343 height 47
click at [275, 29] on input "text" at bounding box center [320, 23] width 343 height 27
type input "expresion art"
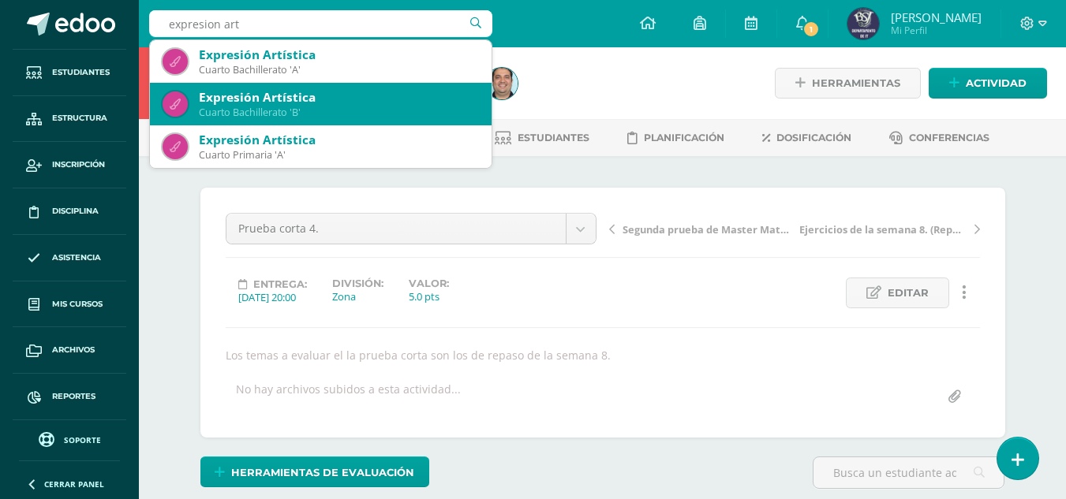
click at [297, 106] on div "Cuarto Bachillerato 'B'" at bounding box center [339, 112] width 280 height 13
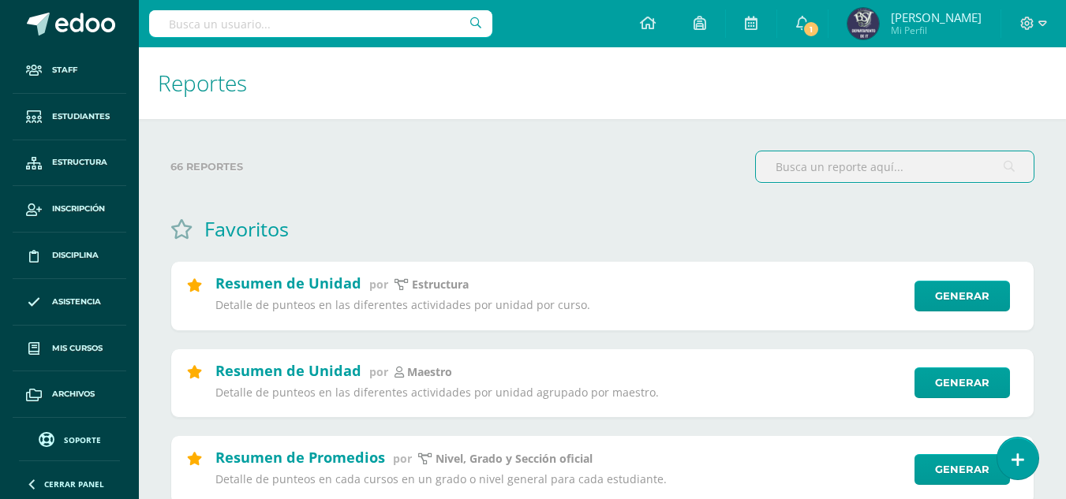
click at [780, 163] on input "text" at bounding box center [895, 166] width 278 height 31
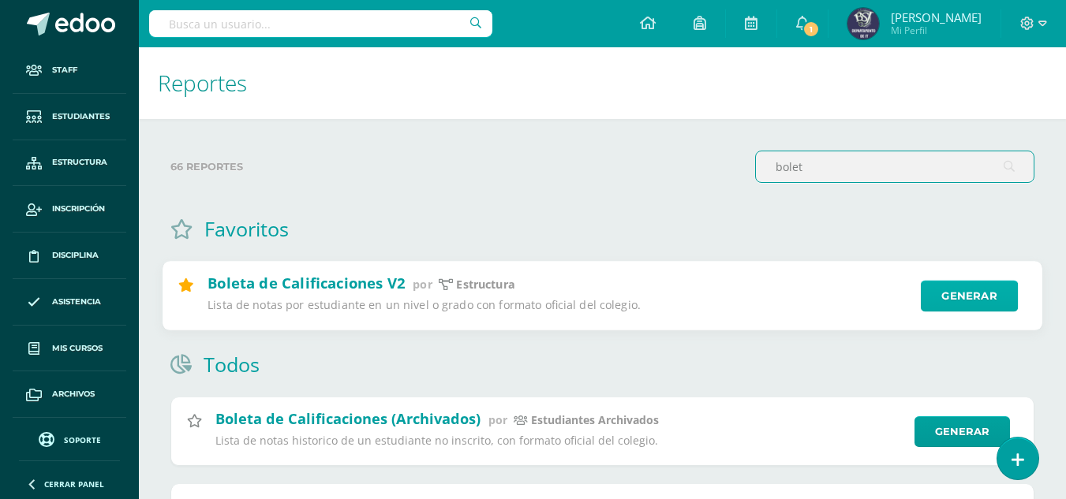
type input "bolet"
click at [982, 301] on link "Generar" at bounding box center [969, 297] width 97 height 32
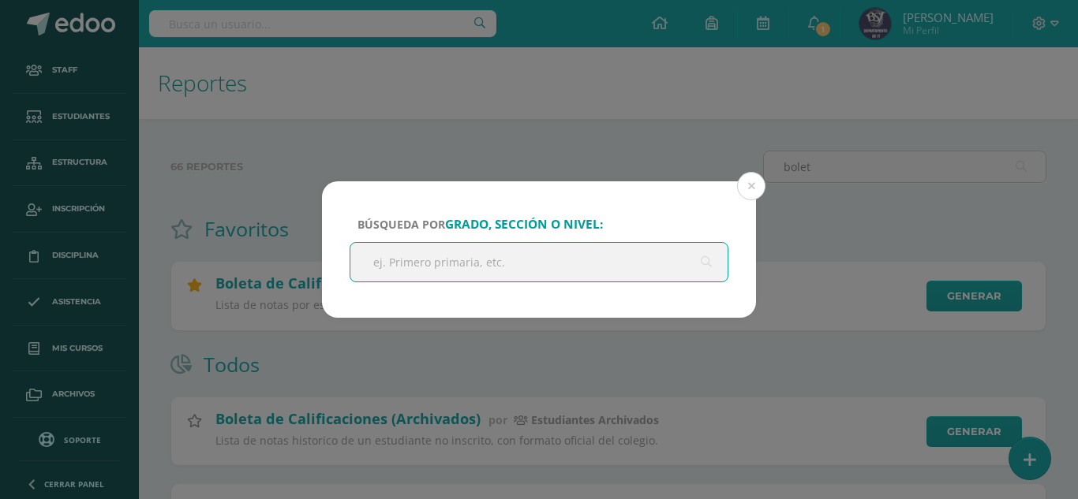
click at [598, 271] on input "text" at bounding box center [538, 262] width 377 height 39
type input "cuarto bac"
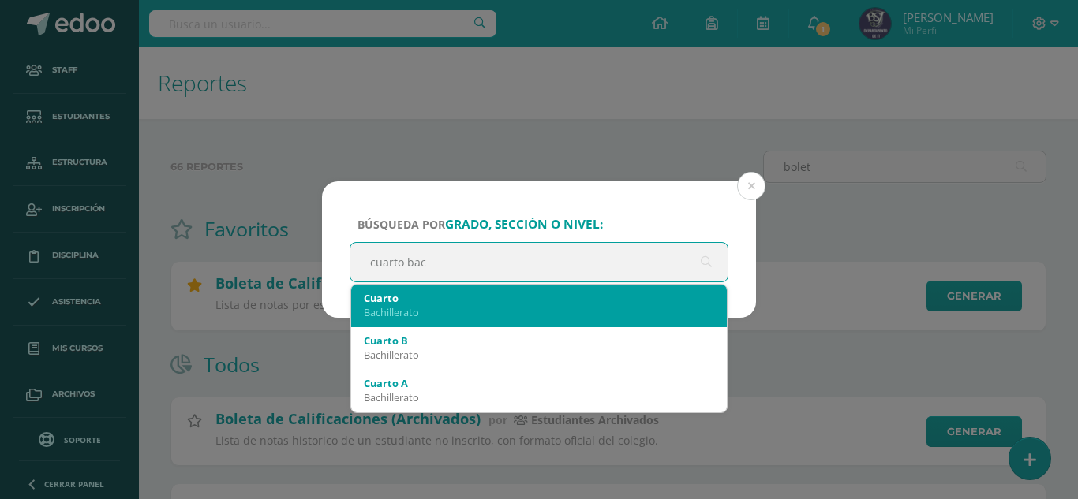
click at [439, 301] on div "Cuarto" at bounding box center [539, 298] width 350 height 14
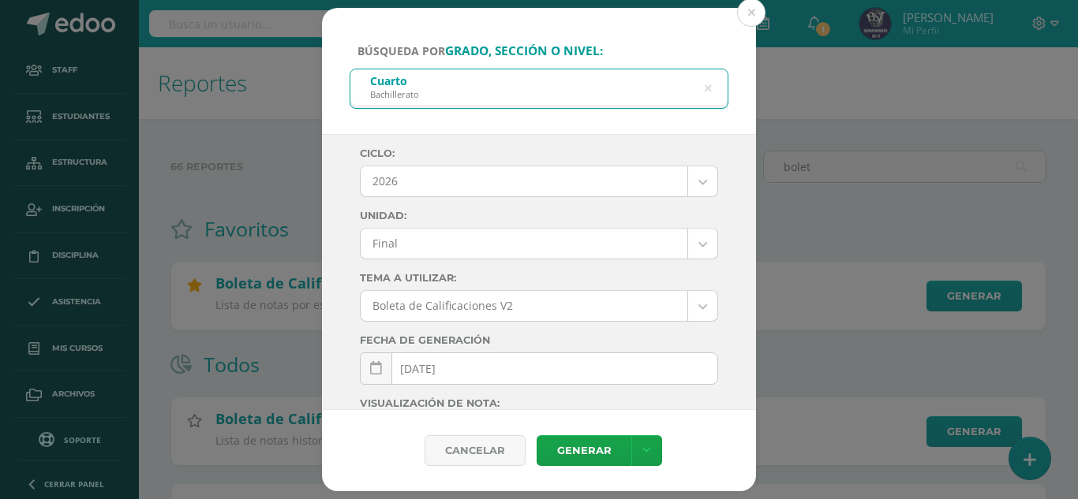
click at [484, 181] on body "Búsqueda por grado, sección o nivel: Cuarto Bachillerato cuarto bac Ciclo: 2026…" at bounding box center [539, 388] width 1078 height 777
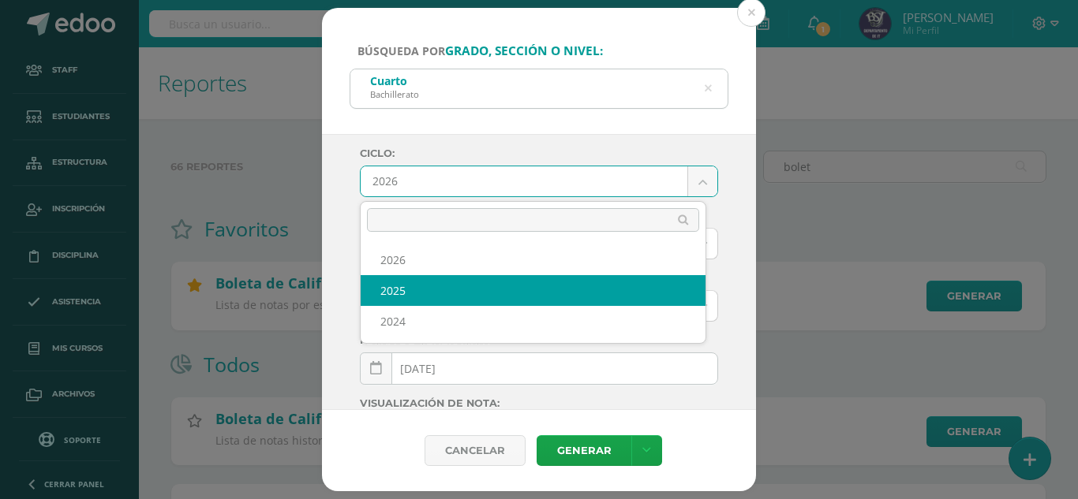
select select "2"
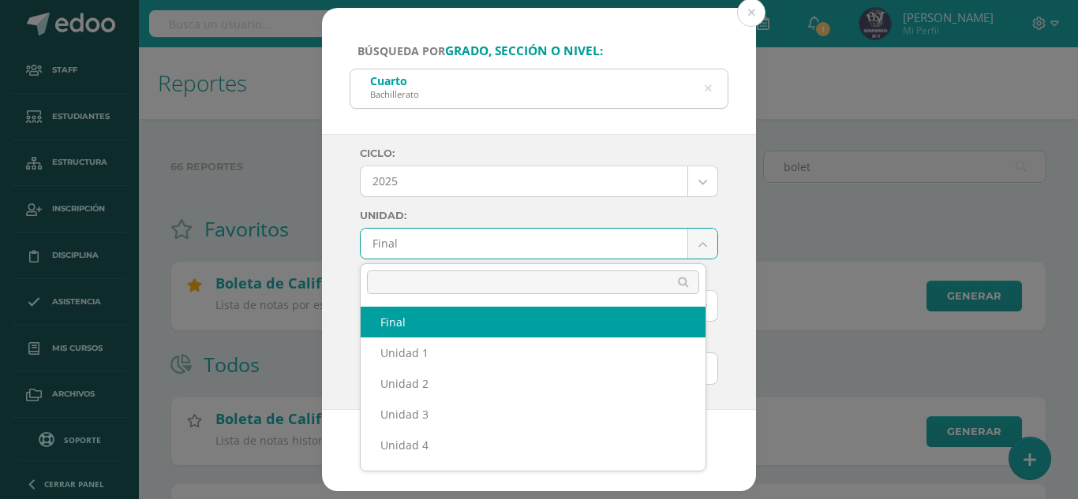
click at [494, 244] on body "Búsqueda por grado, sección o nivel: Cuarto Bachillerato cuarto bac Ciclo: 2025…" at bounding box center [539, 388] width 1078 height 777
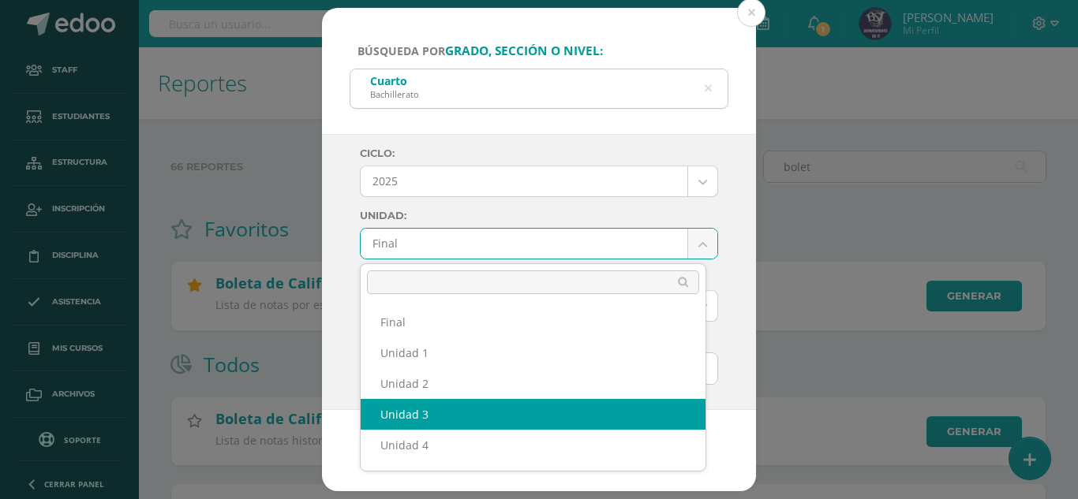
select select "Unidad 3"
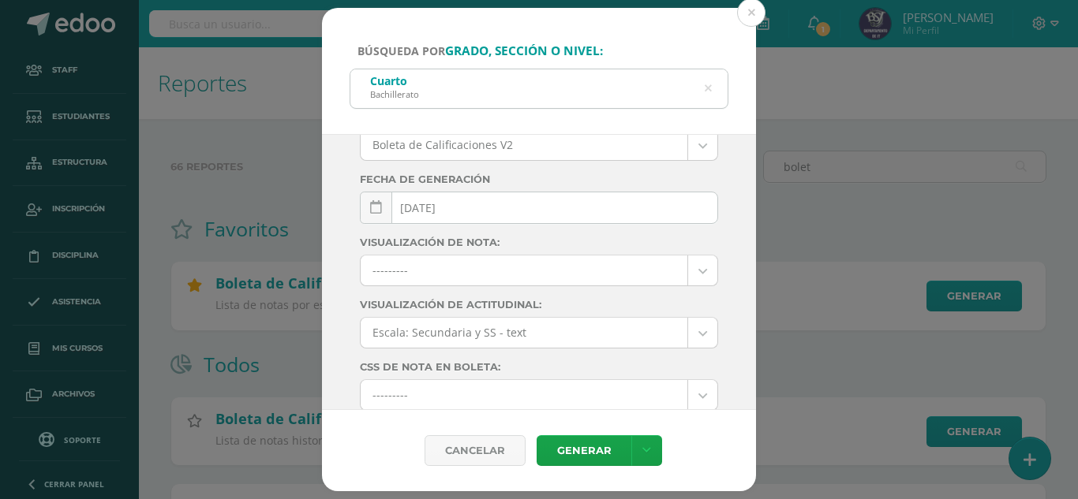
scroll to position [279, 0]
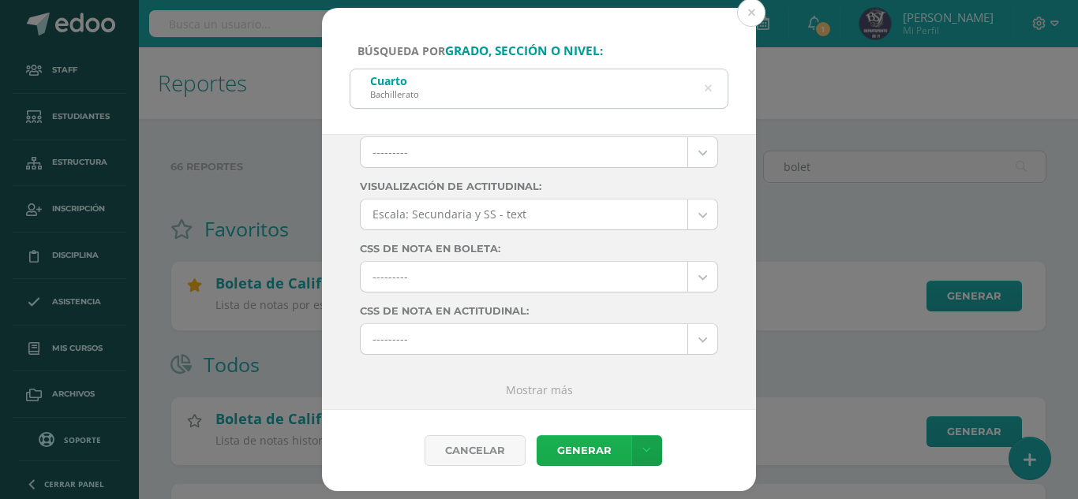
click at [564, 461] on link "Generar" at bounding box center [584, 451] width 95 height 31
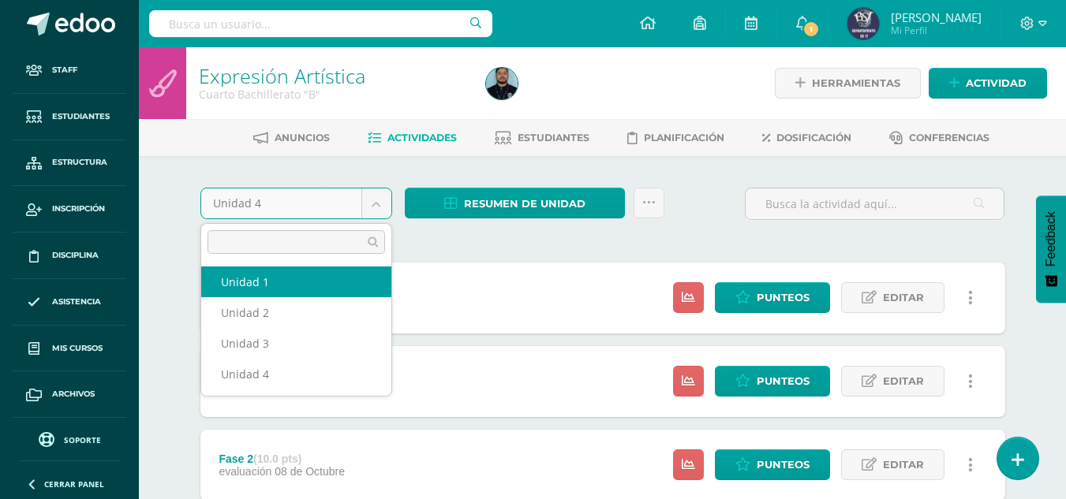
select select "Unidad 1"
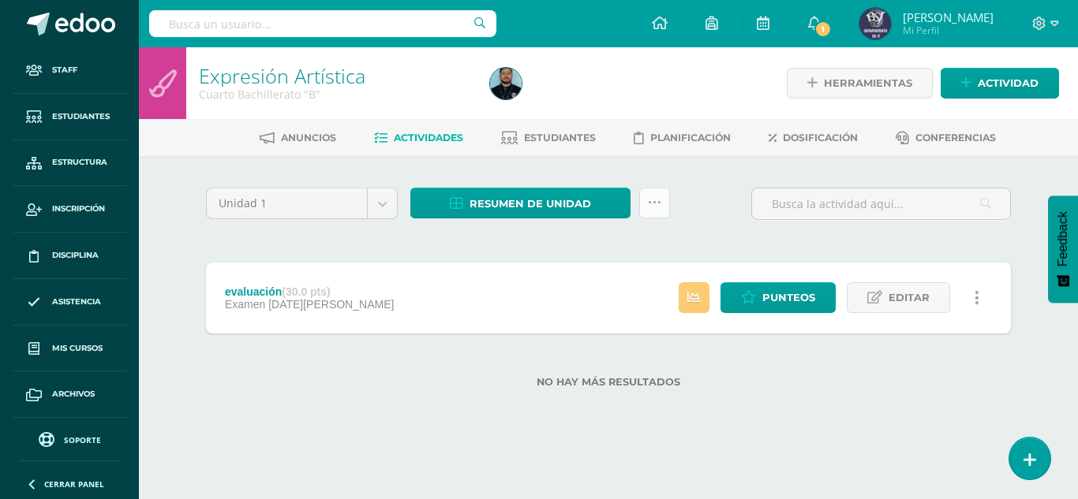
click at [664, 200] on link at bounding box center [654, 203] width 31 height 31
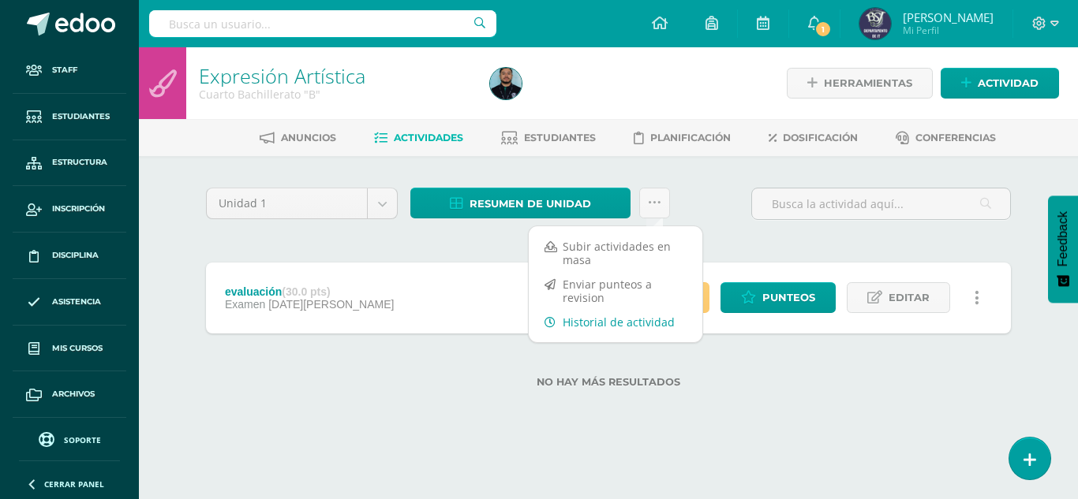
click at [608, 319] on link "Historial de actividad" at bounding box center [616, 322] width 174 height 24
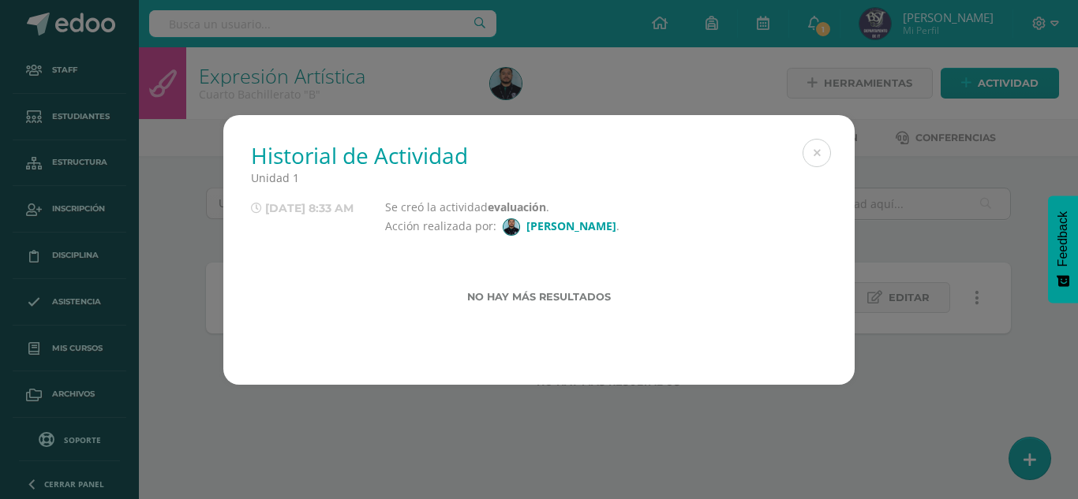
click at [489, 256] on div "No hay más resultados" at bounding box center [539, 285] width 576 height 73
click at [825, 159] on button at bounding box center [816, 153] width 28 height 28
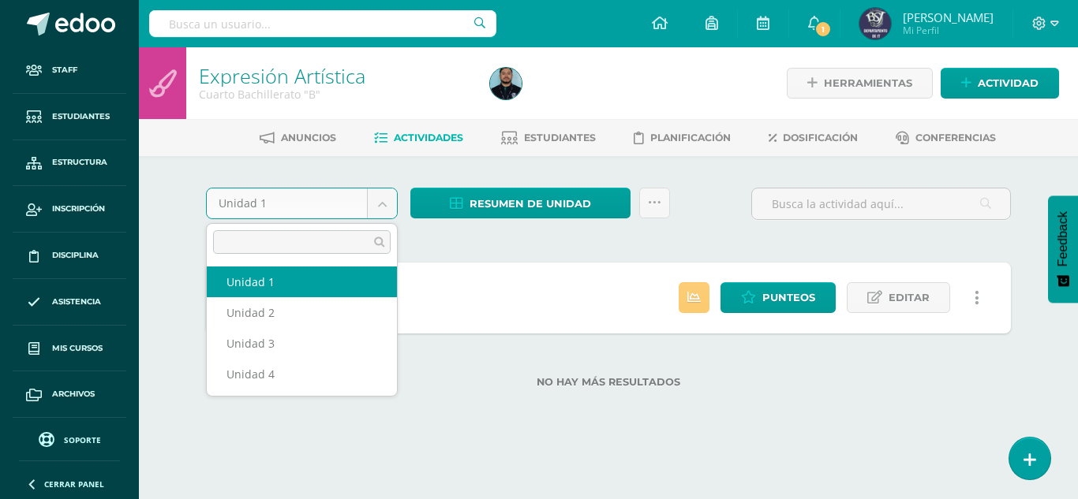
click at [384, 197] on body "Staff Estudiantes Estructura Inscripción Disciplina Asistencia Mis cursos Archi…" at bounding box center [539, 219] width 1078 height 439
click at [582, 168] on body "Staff Estudiantes Estructura Inscripción Disciplina Asistencia Mis cursos Archi…" at bounding box center [539, 219] width 1078 height 439
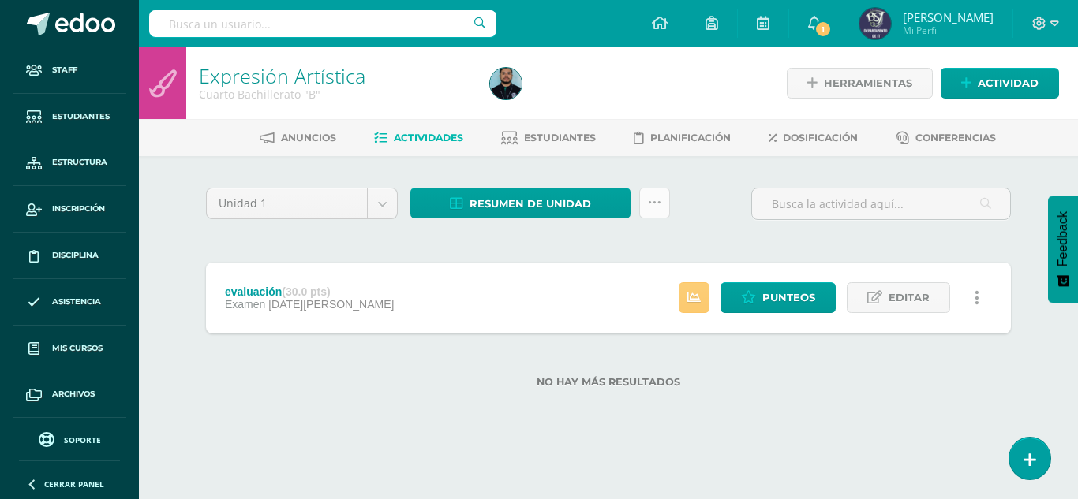
click at [656, 196] on icon at bounding box center [654, 202] width 13 height 13
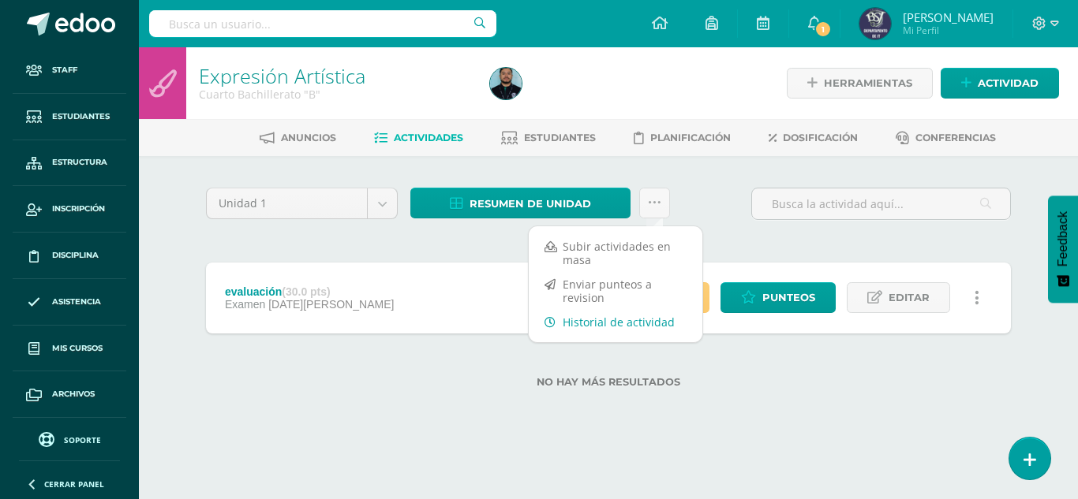
click at [626, 327] on link "Historial de actividad" at bounding box center [616, 322] width 174 height 24
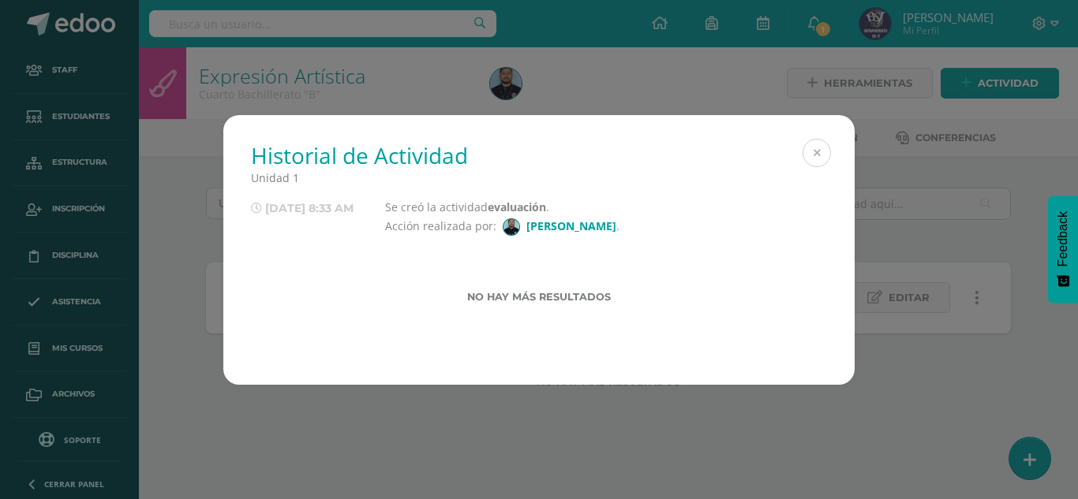
click at [821, 148] on button at bounding box center [816, 153] width 28 height 28
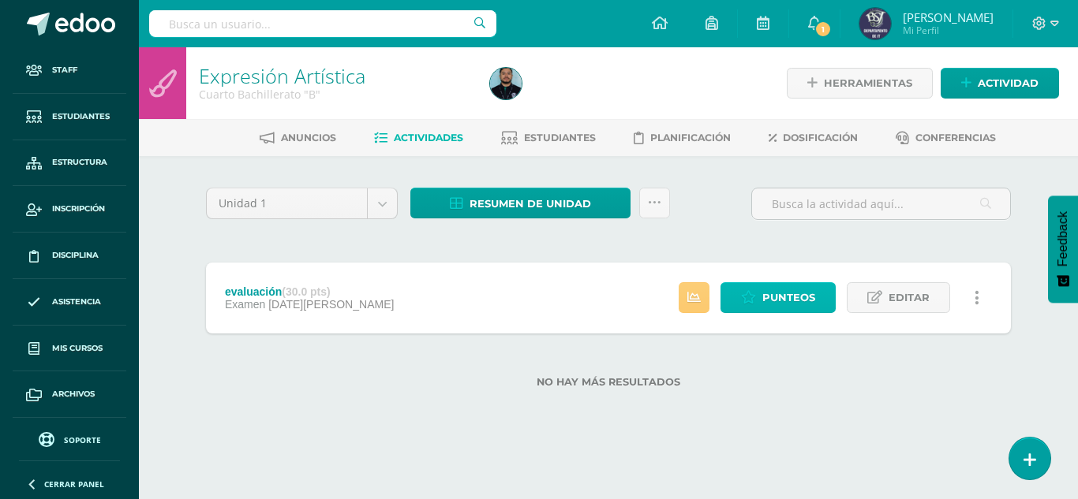
click at [770, 294] on span "Punteos" at bounding box center [788, 297] width 53 height 29
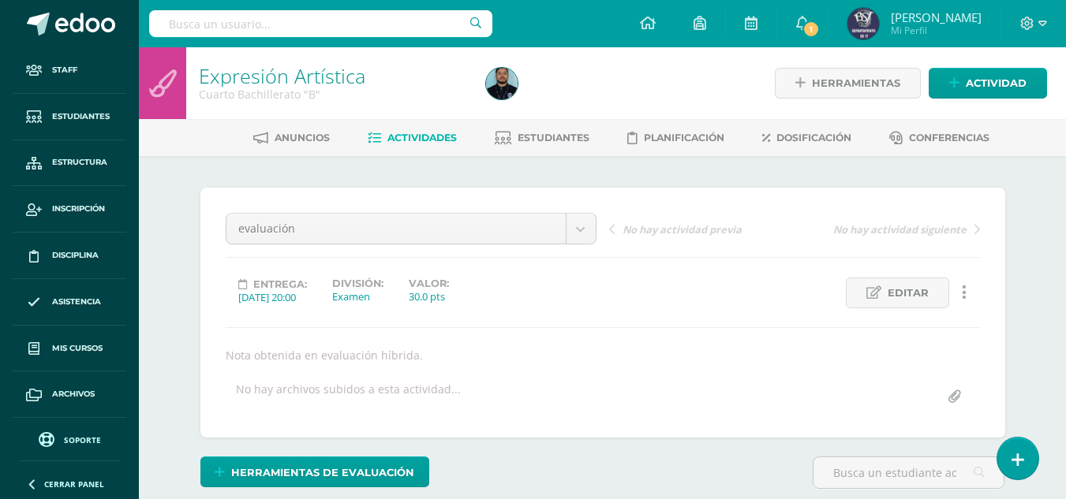
click at [966, 290] on link at bounding box center [964, 293] width 31 height 31
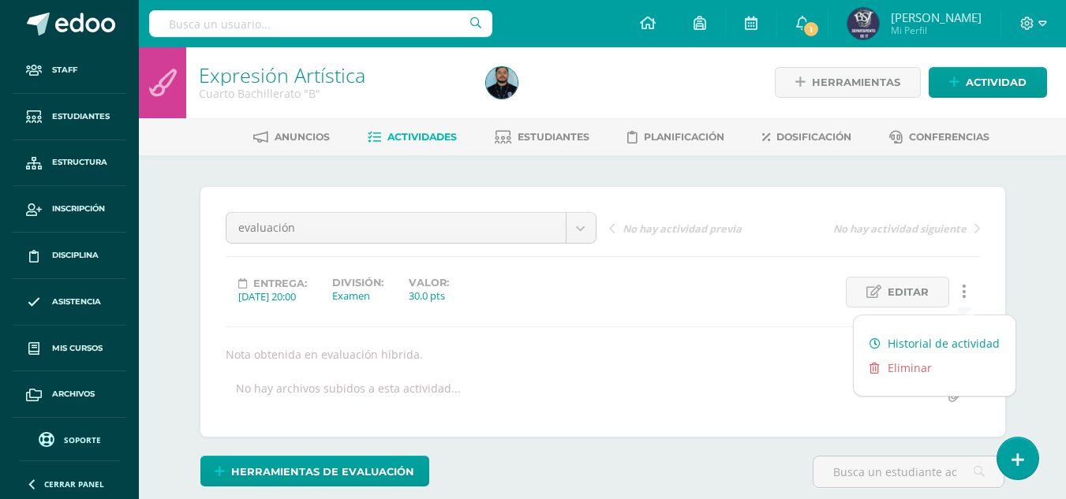
click at [959, 343] on link "Historial de actividad" at bounding box center [935, 343] width 162 height 24
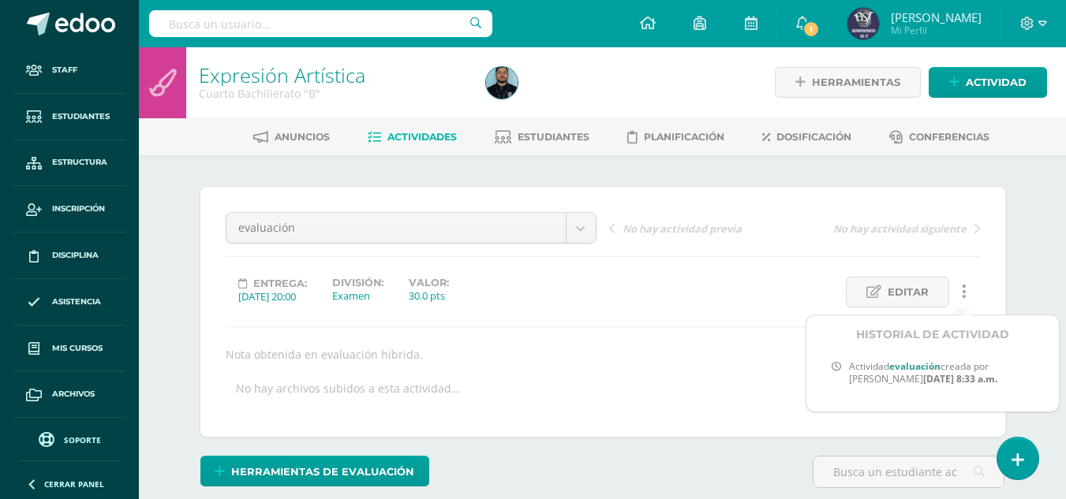
click at [595, 189] on div "evaluación evaluación No hay actividad previa No hay actividad siguiente Entreg…" at bounding box center [602, 312] width 805 height 250
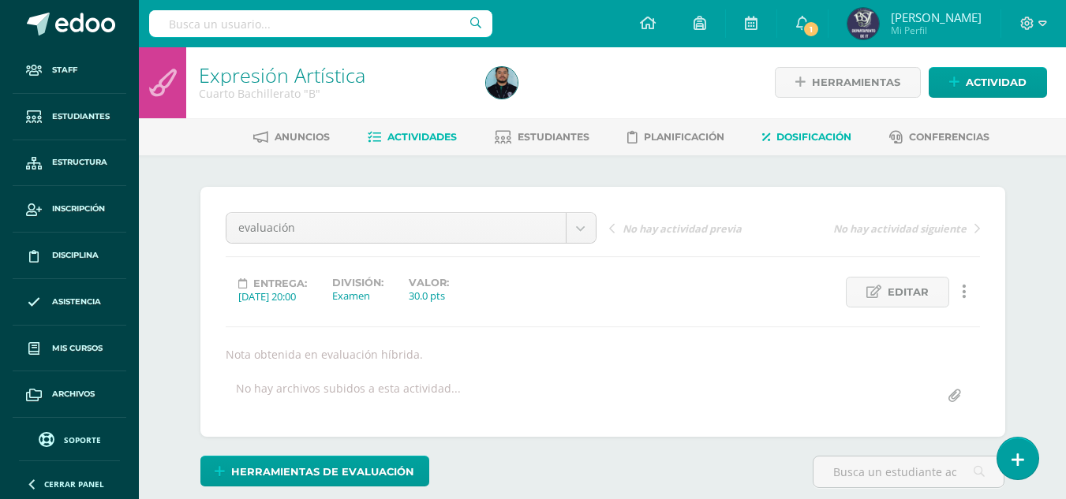
click at [821, 142] on span "Dosificación" at bounding box center [813, 137] width 75 height 12
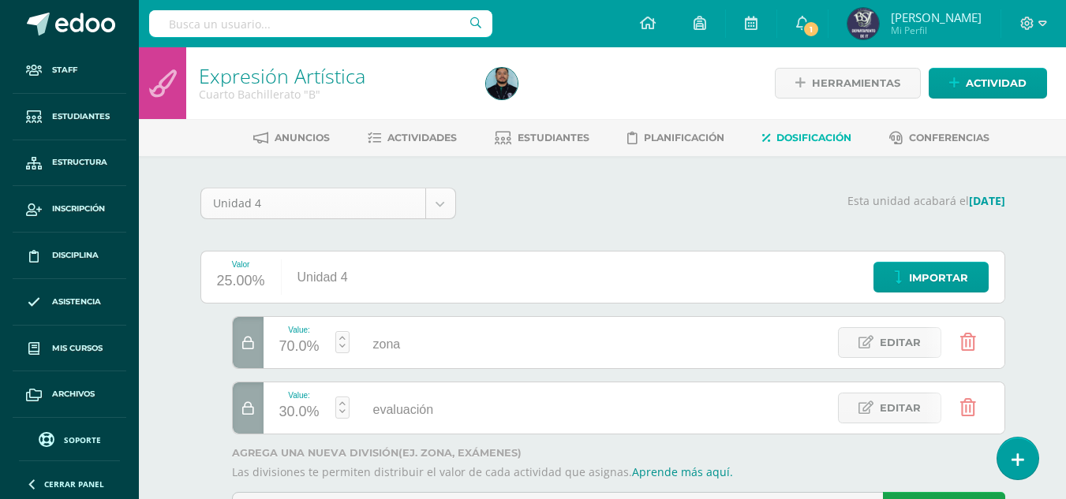
click at [444, 207] on body "Staff Estudiantes Estructura Inscripción Disciplina Asistencia Mis cursos Archi…" at bounding box center [533, 288] width 1066 height 577
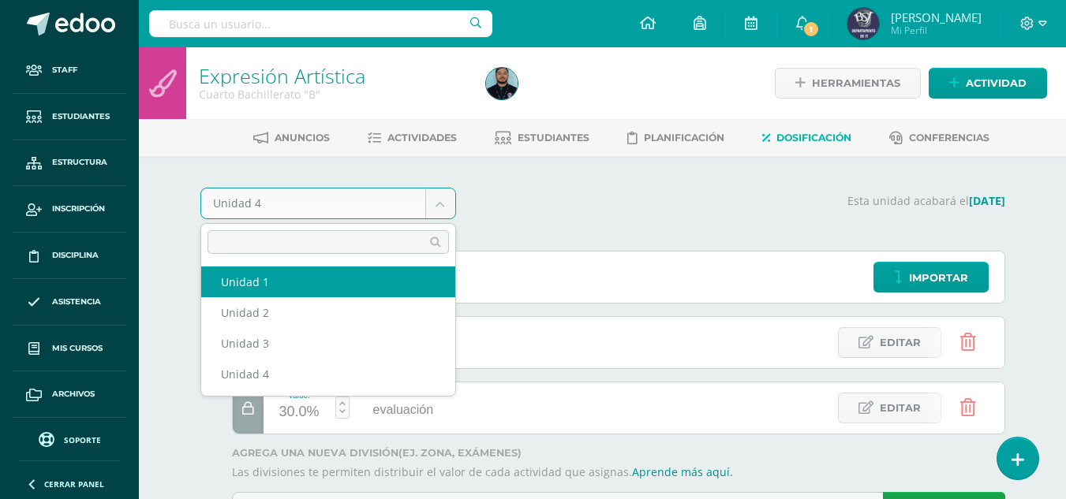
select select "Unidad 1"
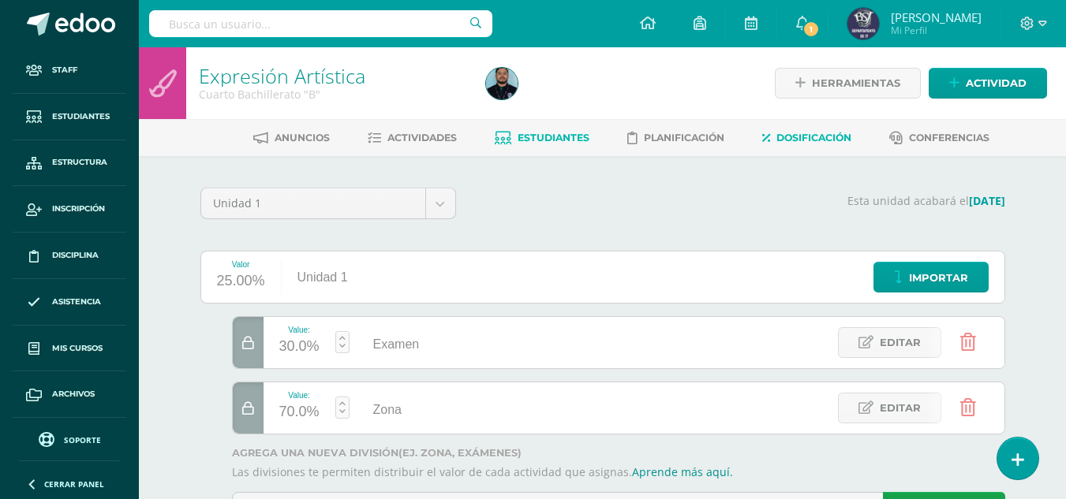
click at [525, 137] on span "Estudiantes" at bounding box center [554, 138] width 72 height 12
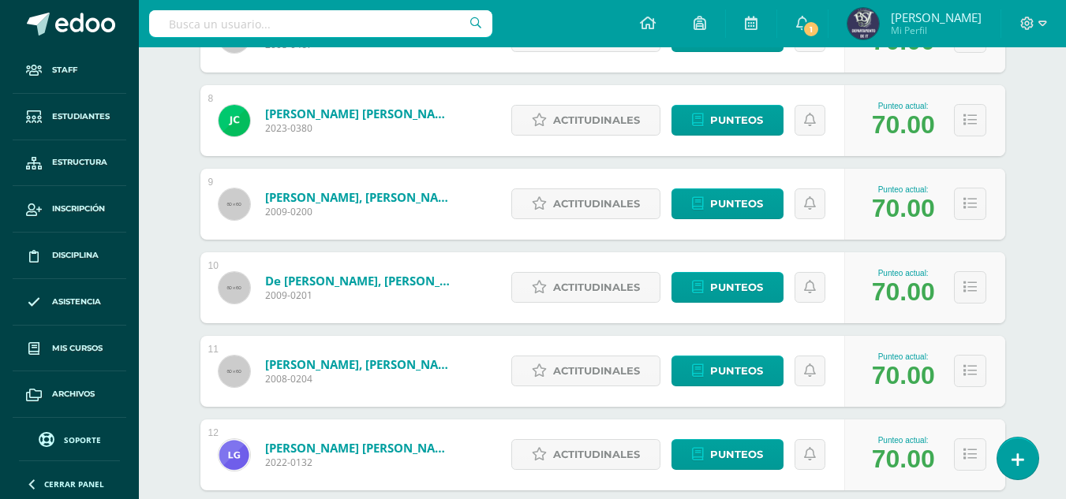
scroll to position [947, 0]
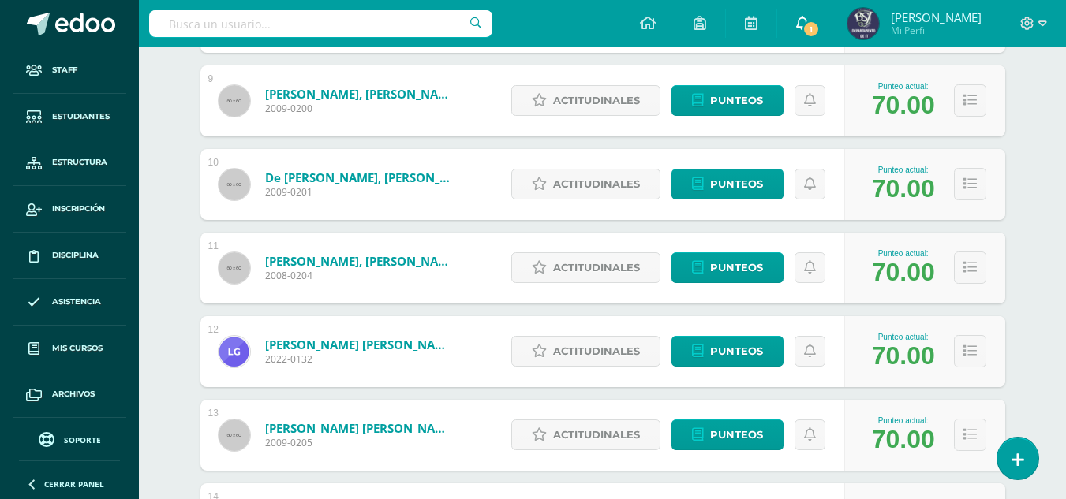
click at [828, 25] on link "1" at bounding box center [802, 23] width 50 height 47
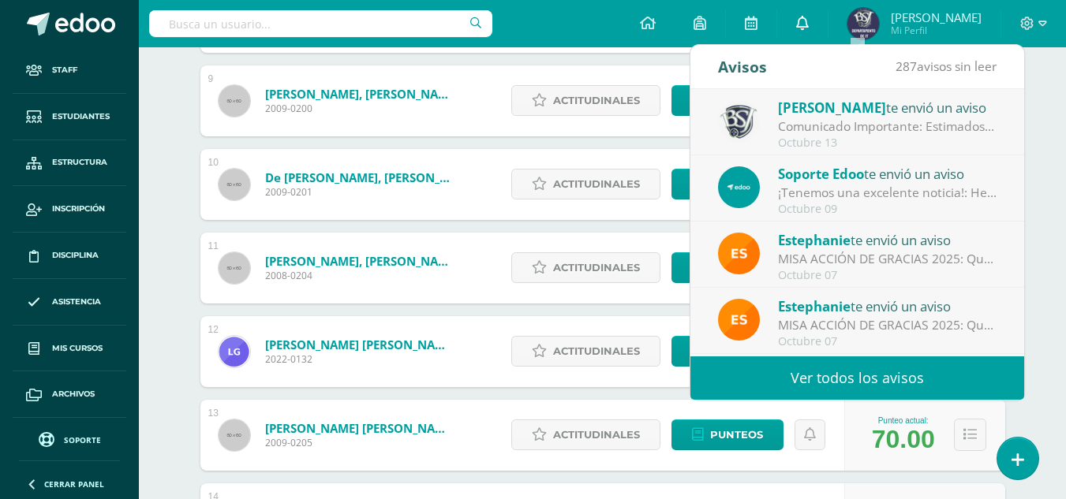
click at [809, 24] on icon at bounding box center [802, 23] width 13 height 14
click at [149, 96] on div "Expresión Artística Cuarto Bachillerato "B" Herramientas Detalle de asistencias…" at bounding box center [602, 382] width 927 height 2563
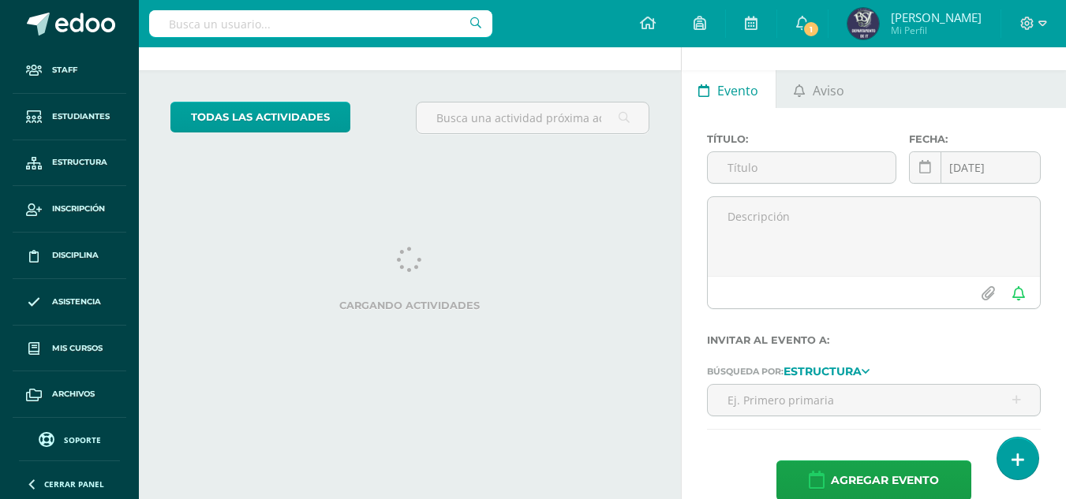
scroll to position [76, 0]
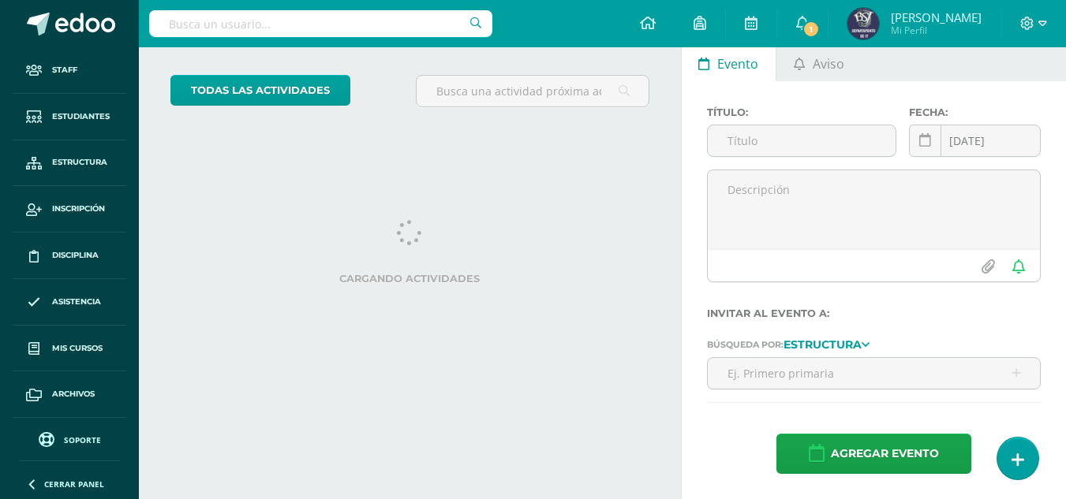
click at [65, 438] on span "Soporte" at bounding box center [82, 440] width 37 height 11
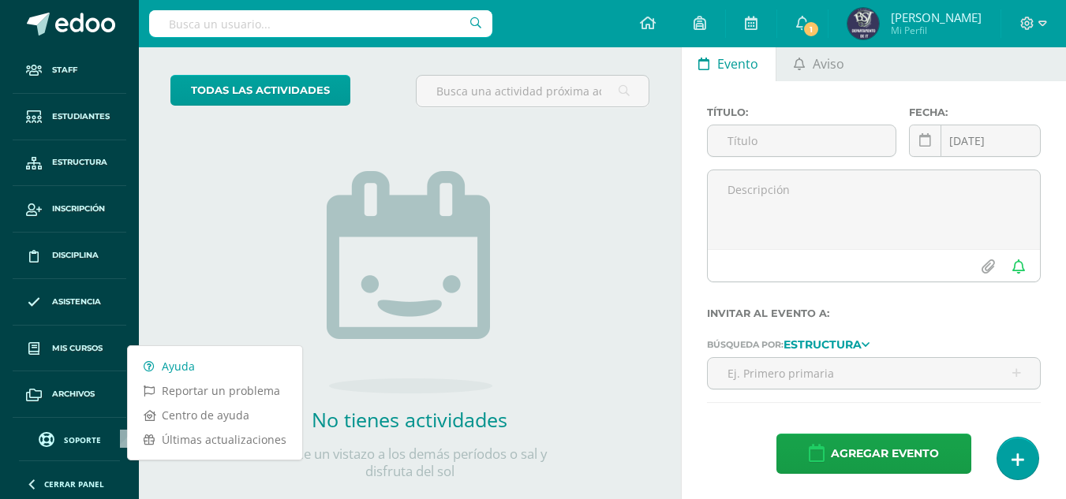
click at [174, 365] on link "Ayuda" at bounding box center [215, 366] width 174 height 24
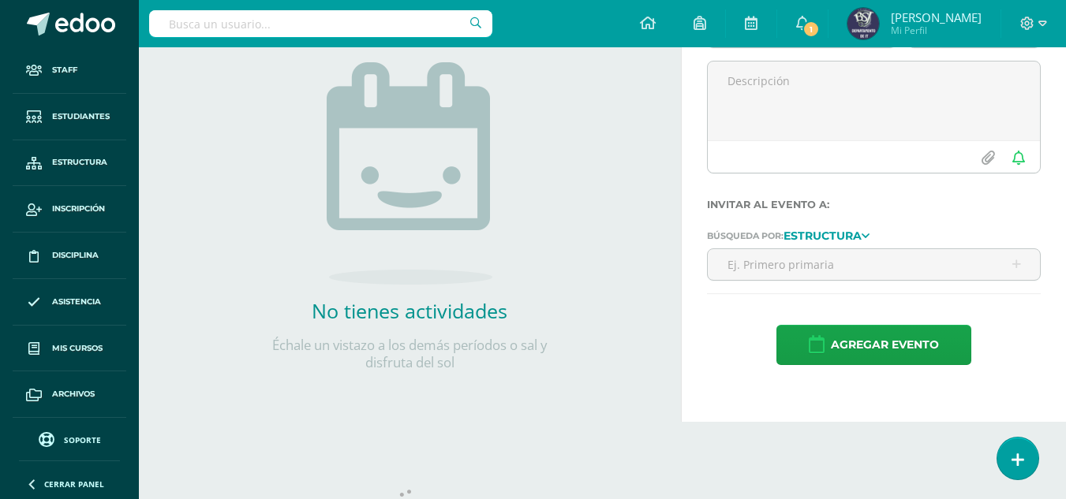
scroll to position [246, 0]
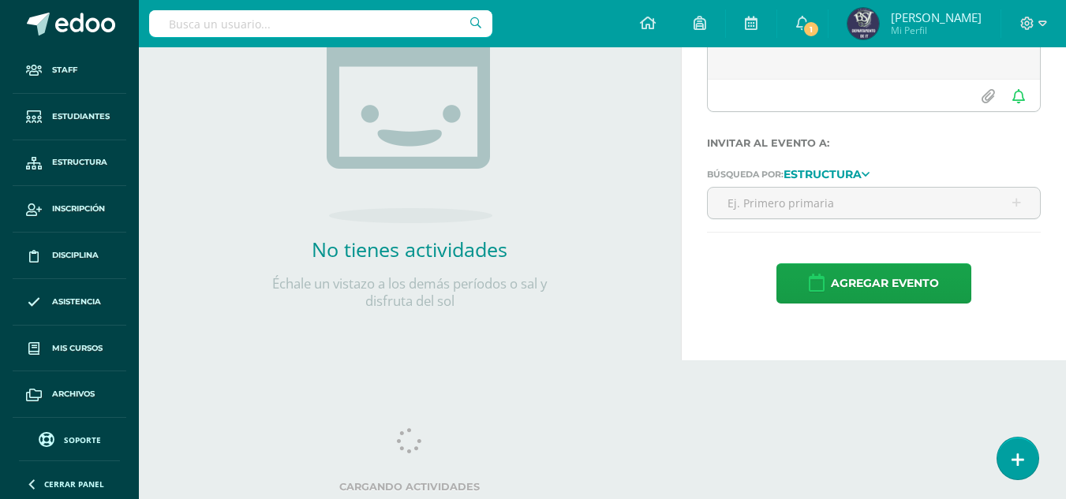
click at [457, 358] on div "todas las Actividades No tienes actividades Échale un vistazo a los demás perío…" at bounding box center [410, 117] width 542 height 488
click at [561, 353] on div "todas las Actividades No tienes actividades Échale un vistazo a los demás perío…" at bounding box center [410, 117] width 542 height 488
click at [55, 434] on link "Soporte" at bounding box center [69, 438] width 101 height 21
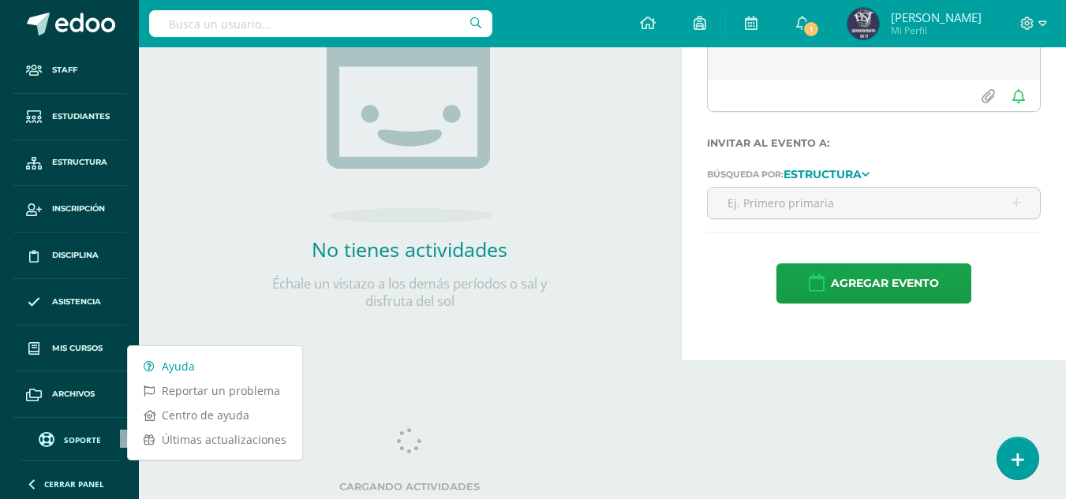
click at [181, 367] on link "Ayuda" at bounding box center [215, 366] width 174 height 24
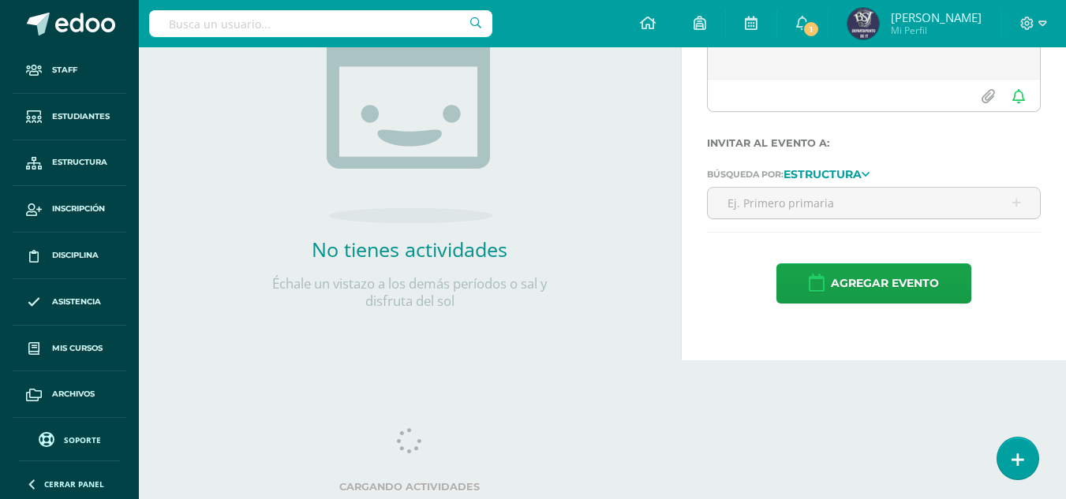
click at [79, 443] on span "Soporte" at bounding box center [82, 440] width 37 height 11
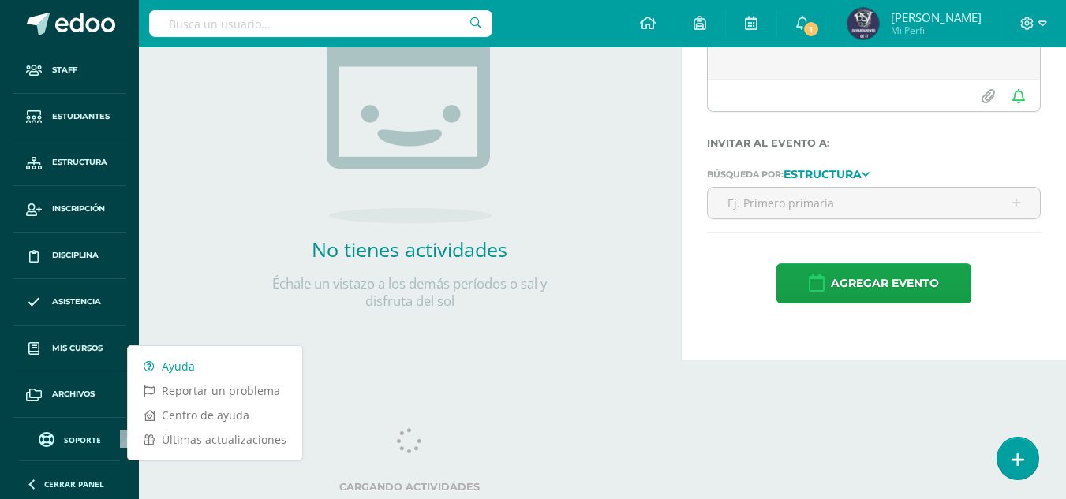
click at [186, 372] on link "Ayuda" at bounding box center [215, 366] width 174 height 24
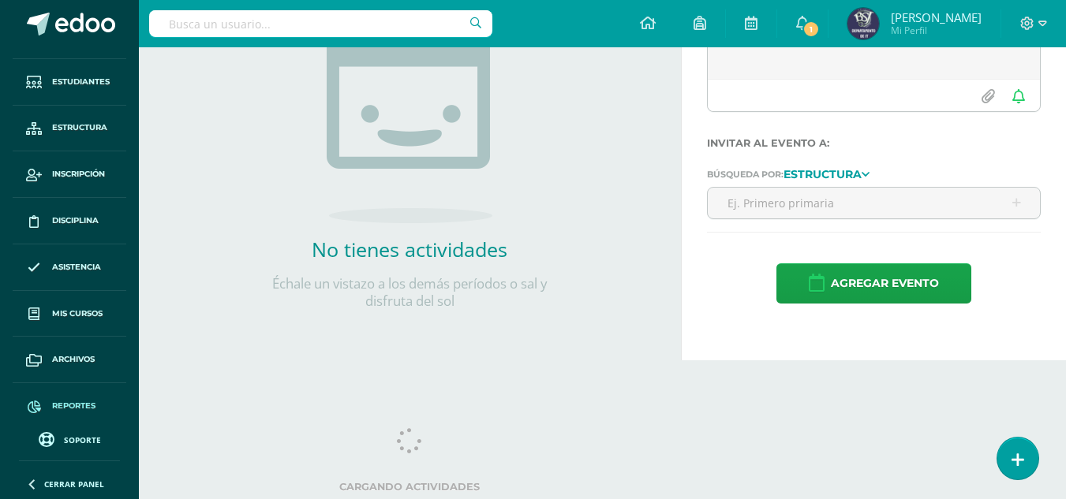
scroll to position [44, 0]
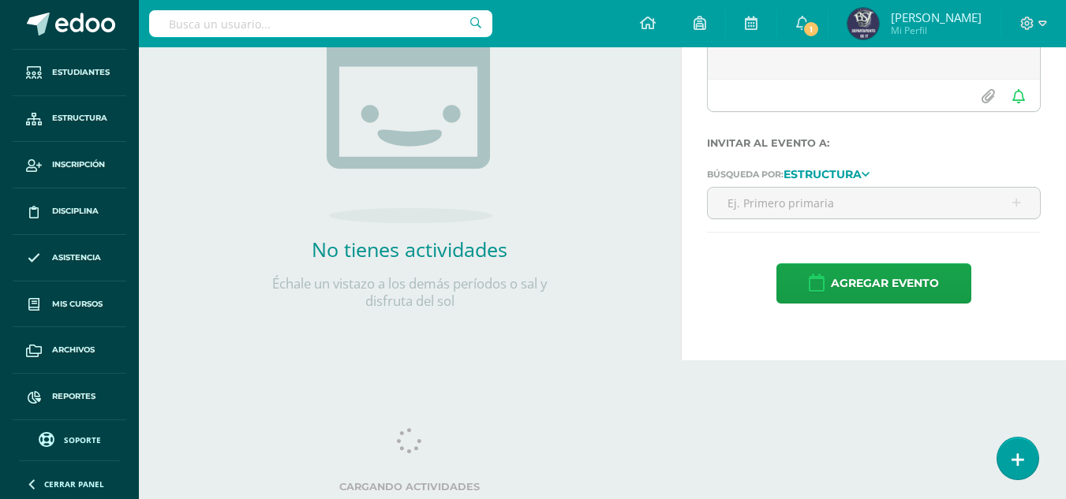
click at [80, 437] on span "Soporte" at bounding box center [82, 440] width 37 height 11
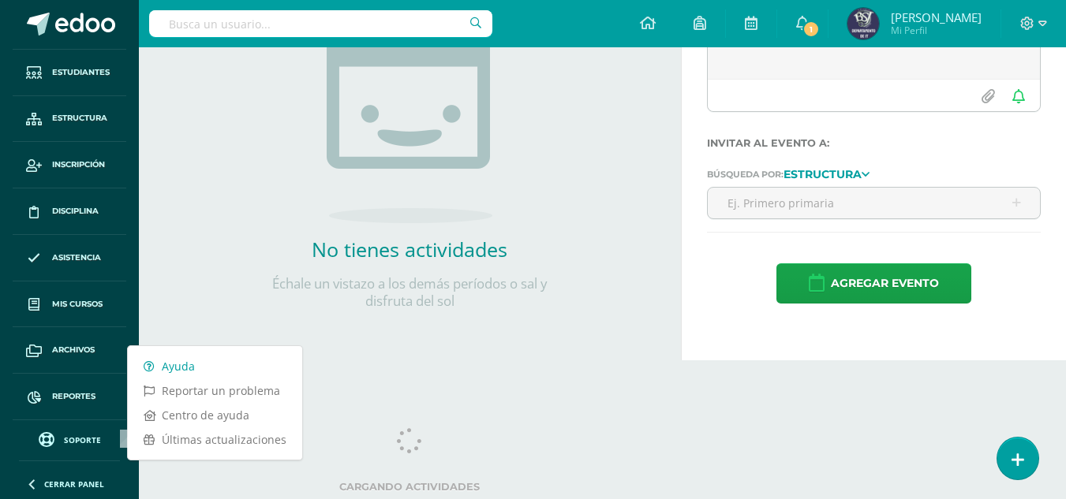
click at [181, 365] on link "Ayuda" at bounding box center [215, 366] width 174 height 24
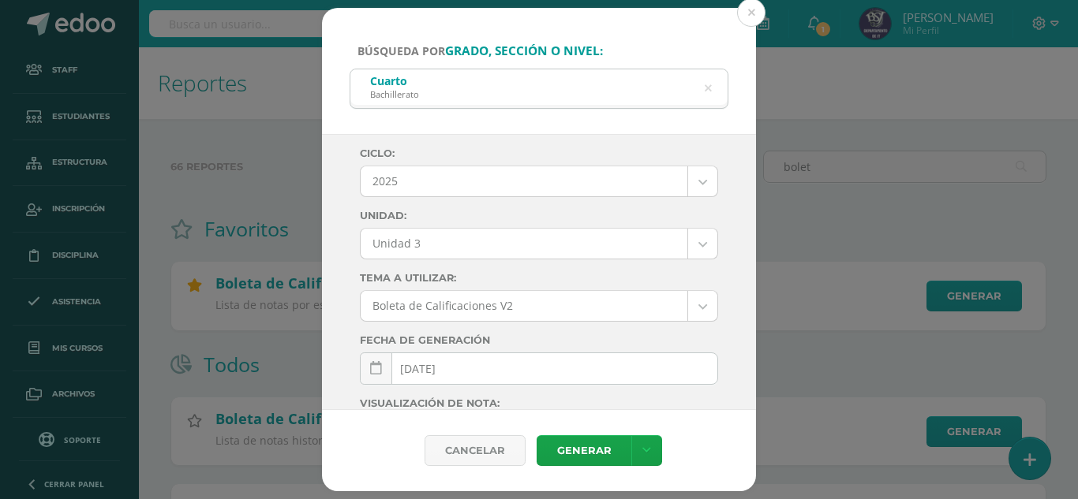
select select "2"
select select "Unidad 3"
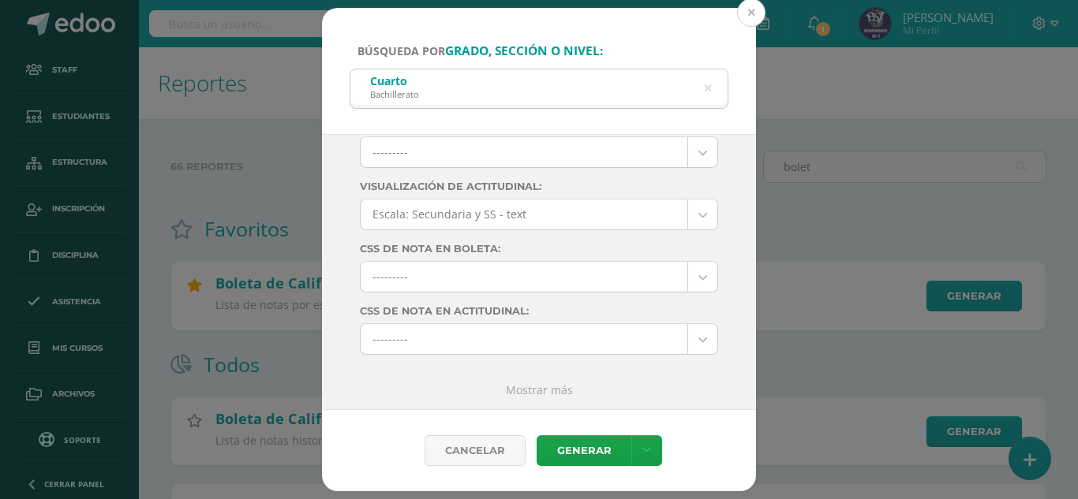
click at [744, 14] on button at bounding box center [751, 12] width 28 height 28
